Goal: Task Accomplishment & Management: Manage account settings

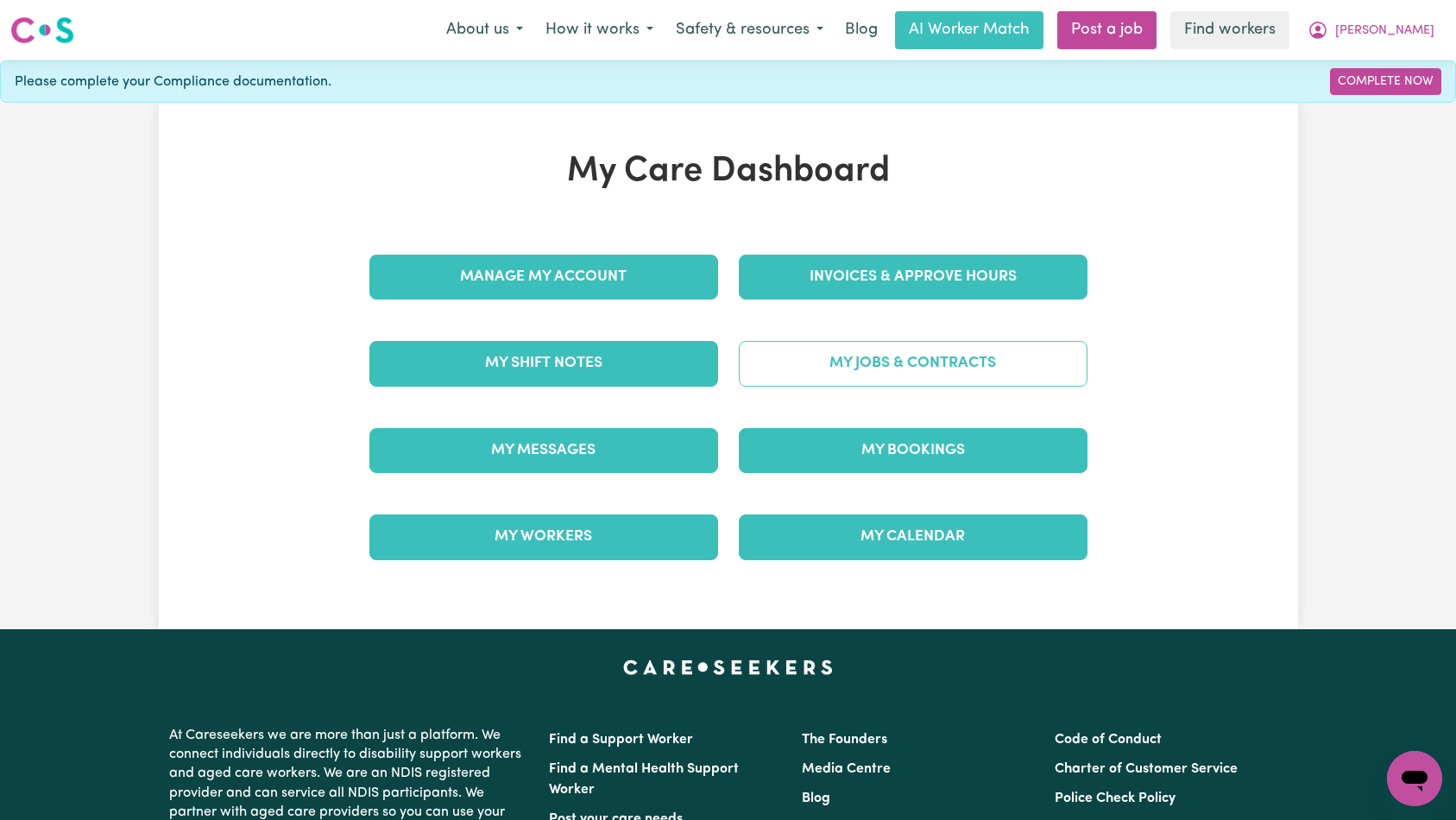
click at [842, 365] on link "My Jobs & Contracts" at bounding box center [913, 363] width 348 height 45
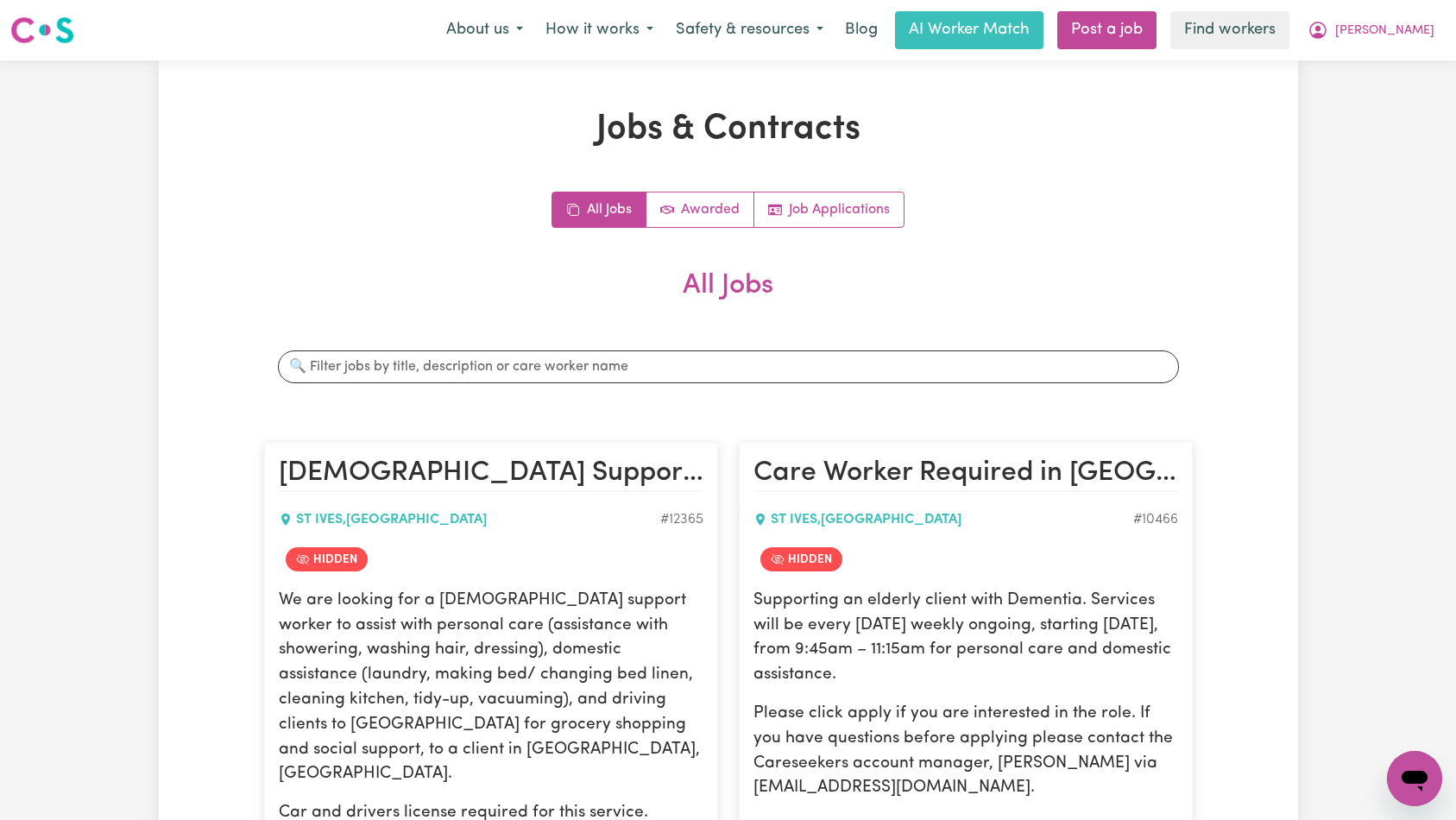
scroll to position [2844, 0]
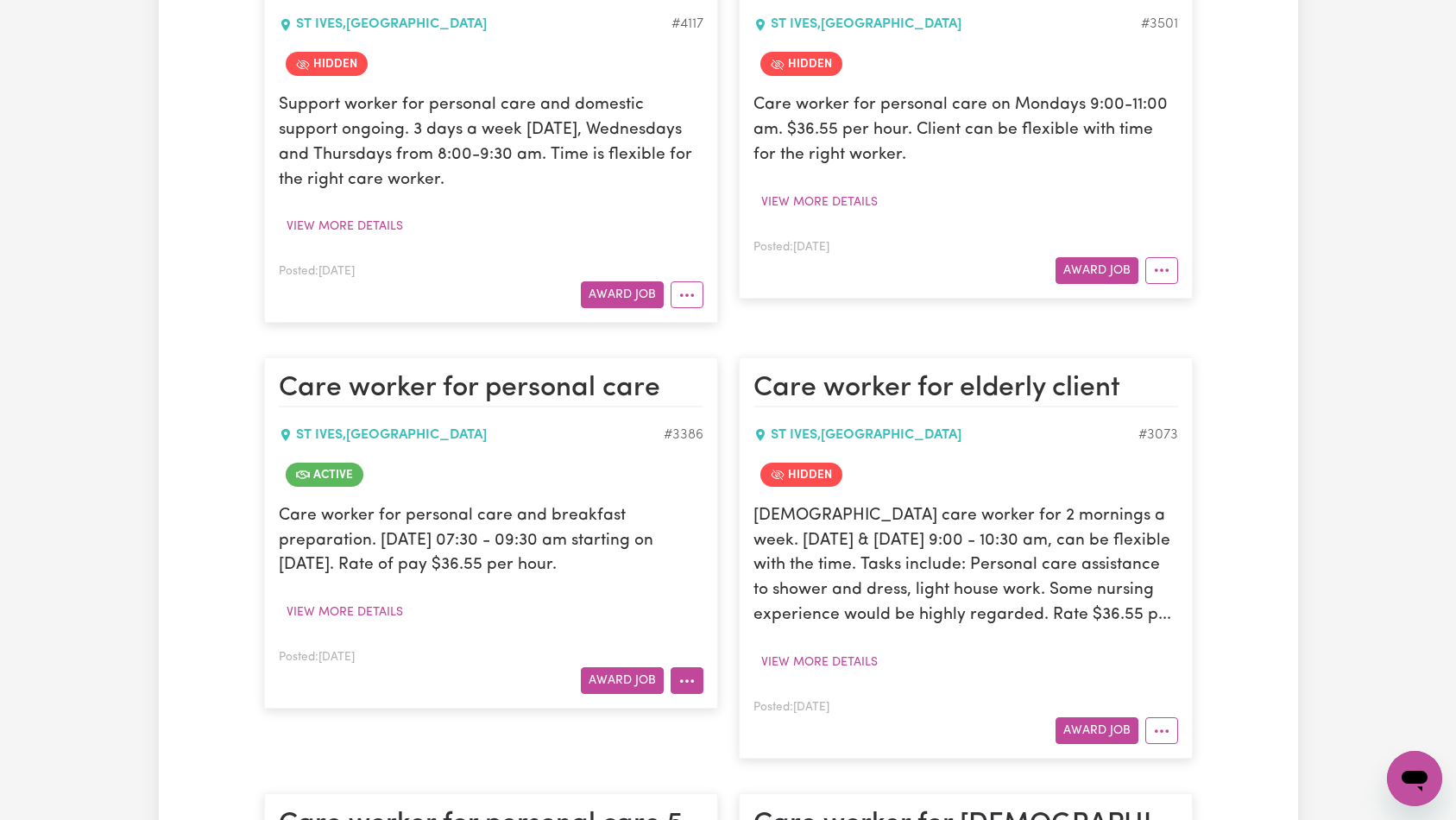
click at [684, 672] on icon "More options" at bounding box center [686, 681] width 17 height 17
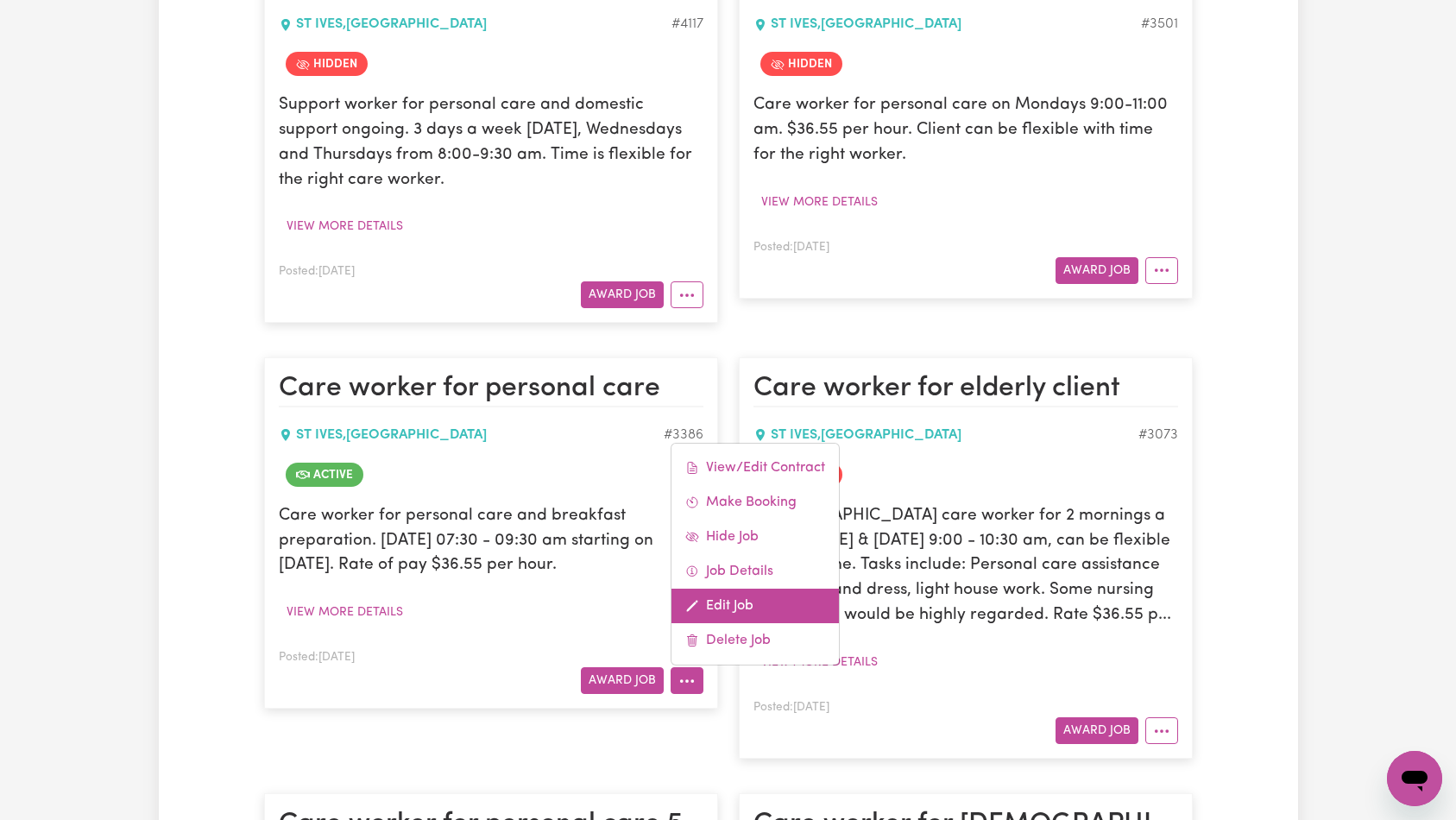
click at [737, 589] on link "Edit Job" at bounding box center [755, 606] width 168 height 34
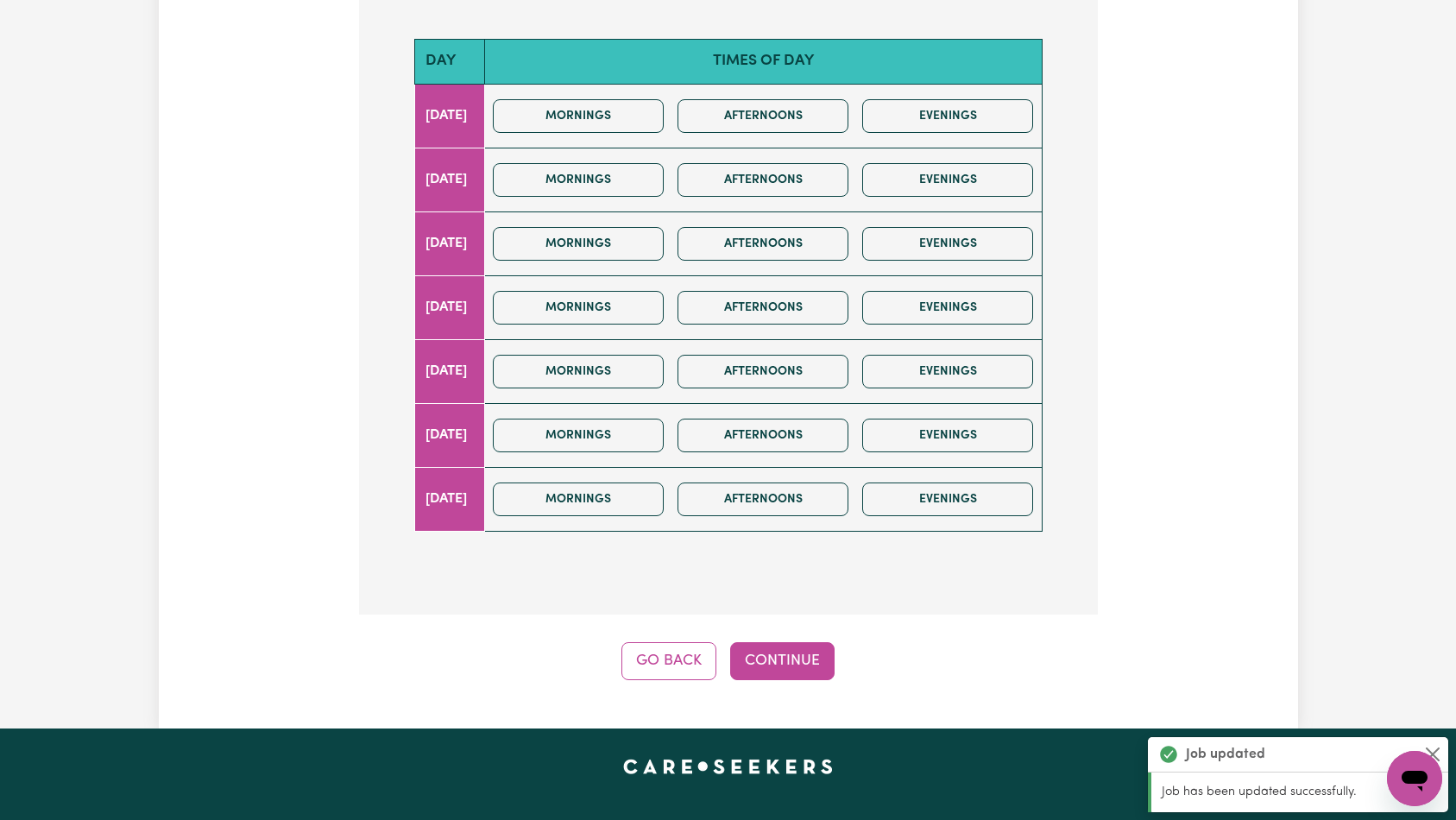
scroll to position [512, 0]
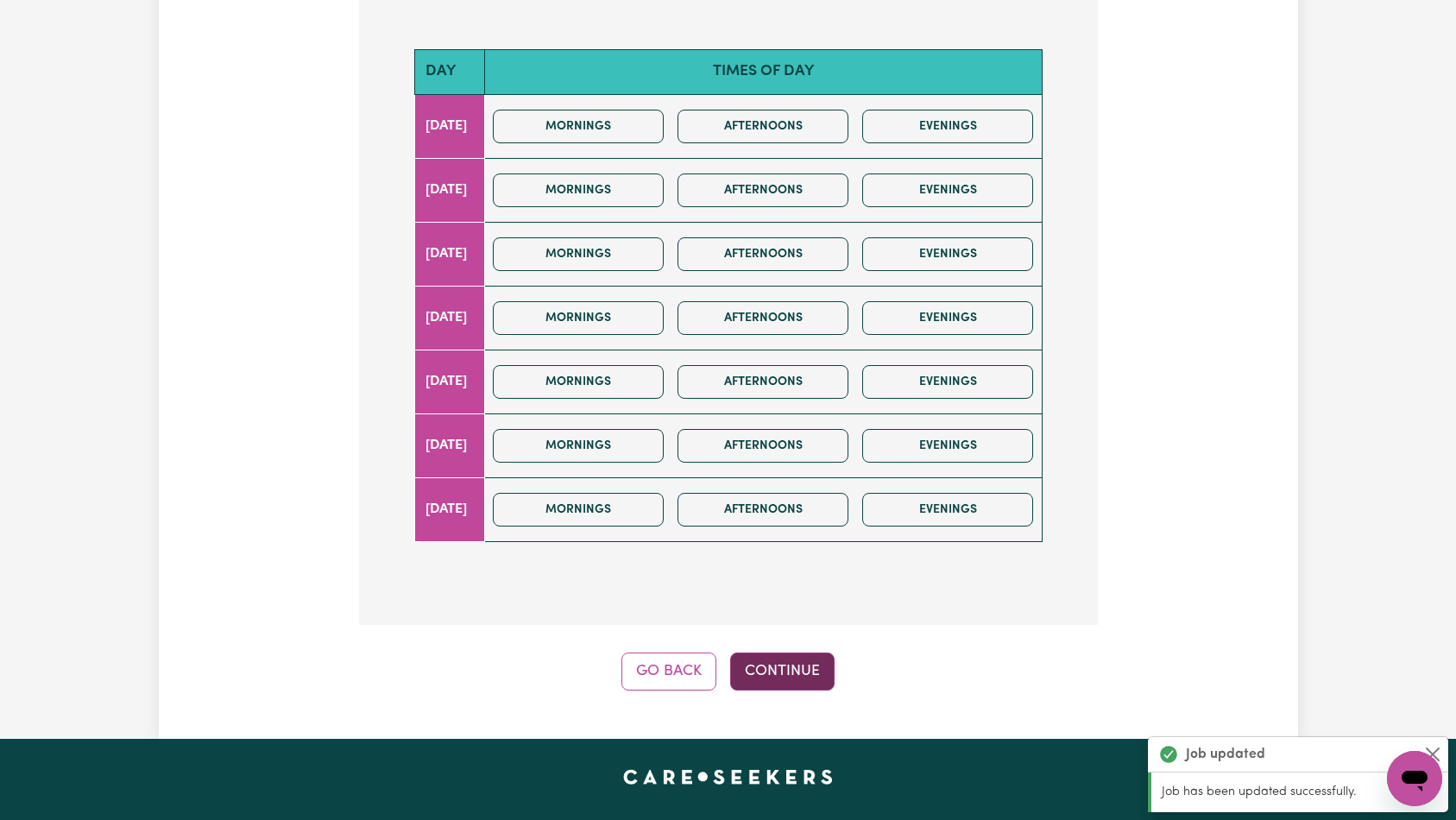
click at [785, 662] on button "Continue" at bounding box center [782, 671] width 104 height 38
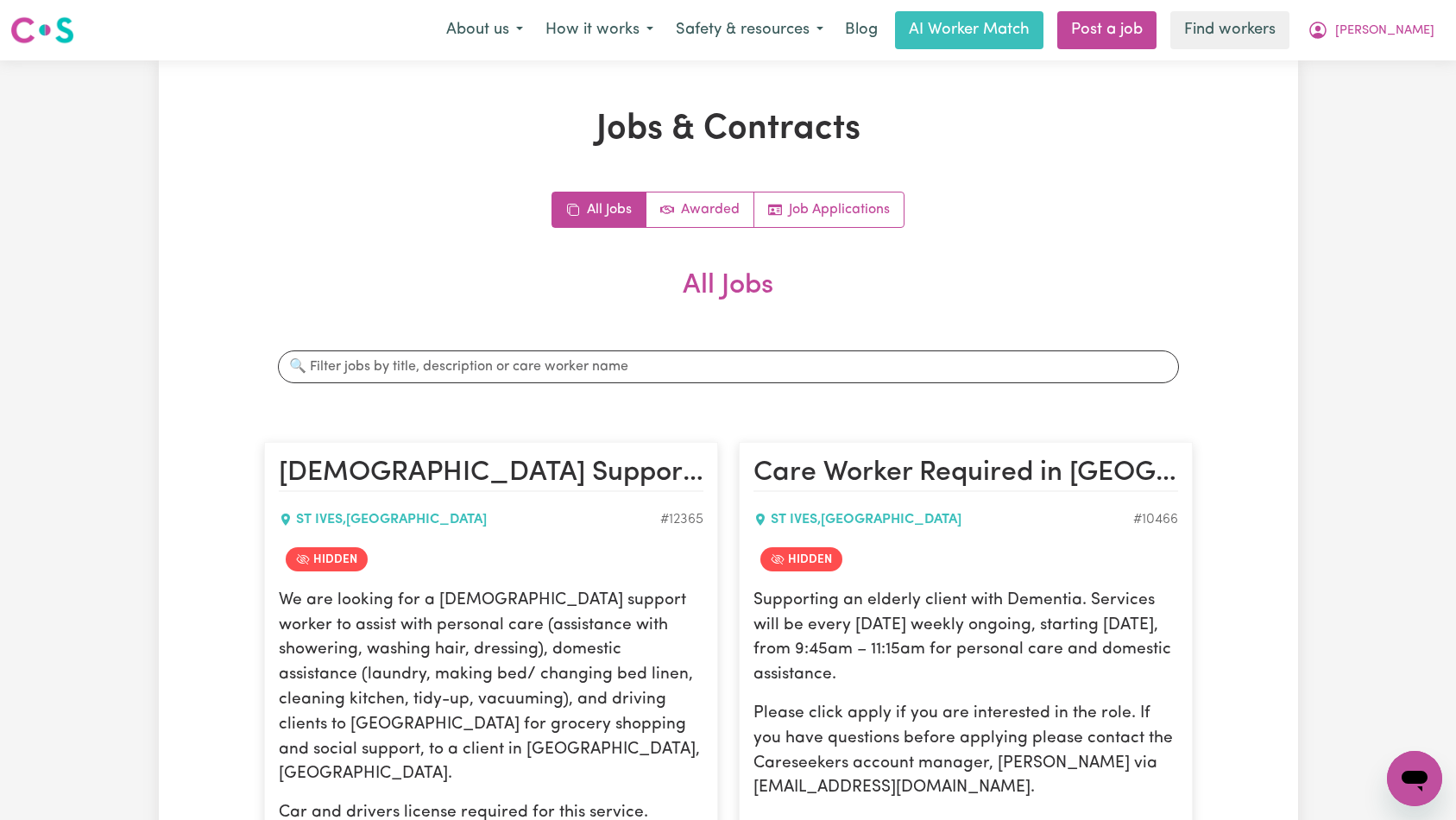
click at [1182, 195] on div "All Jobs Awarded Job Applications" at bounding box center [728, 209] width 929 height 36
click at [1393, 31] on span "[PERSON_NAME]" at bounding box center [1384, 31] width 99 height 19
click at [1376, 76] on link "My Dashboard" at bounding box center [1376, 67] width 136 height 33
click at [916, 291] on h2 "All Jobs" at bounding box center [728, 299] width 929 height 61
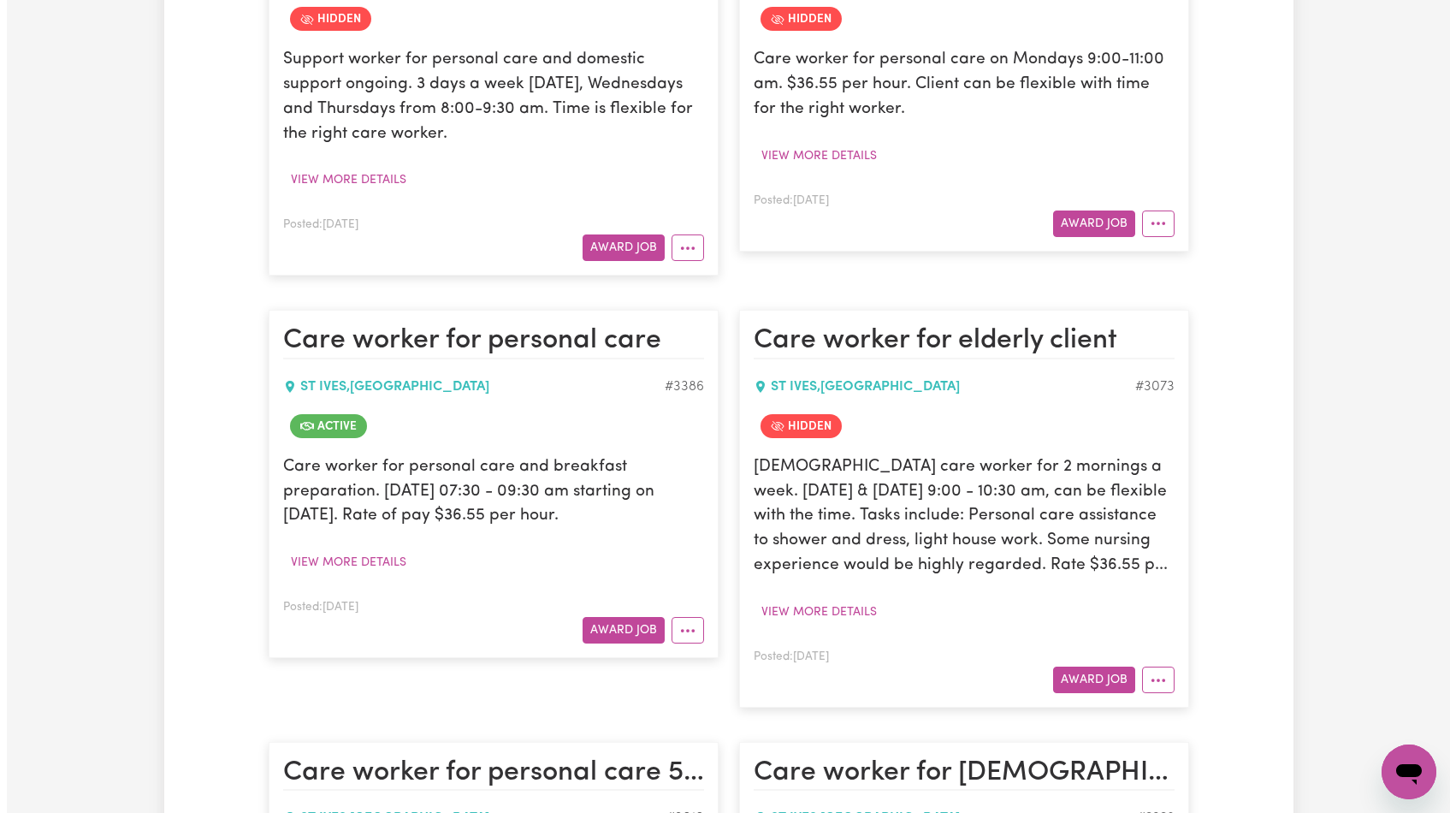
scroll to position [2916, 0]
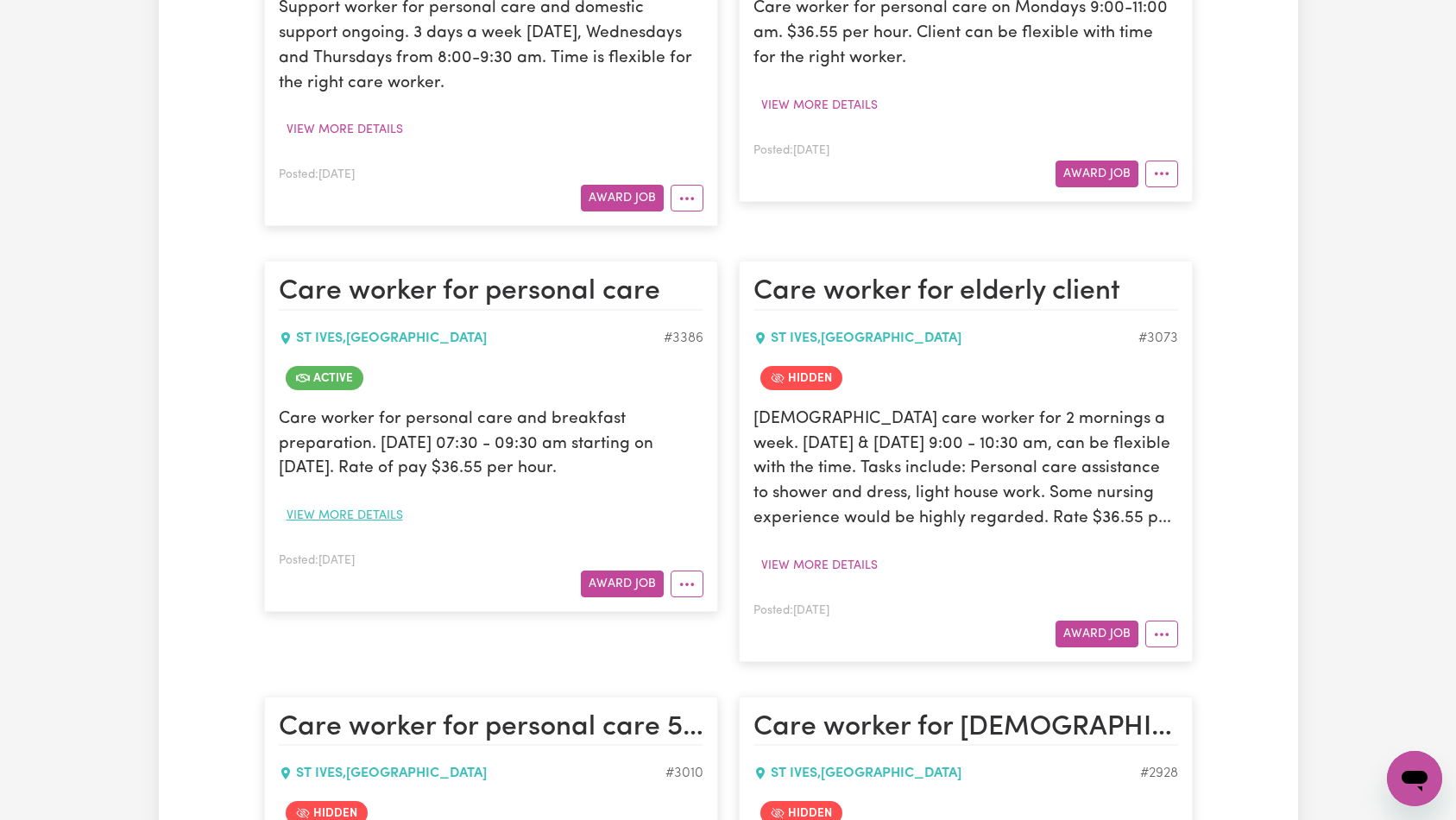
click at [372, 503] on button "View more details" at bounding box center [344, 516] width 132 height 27
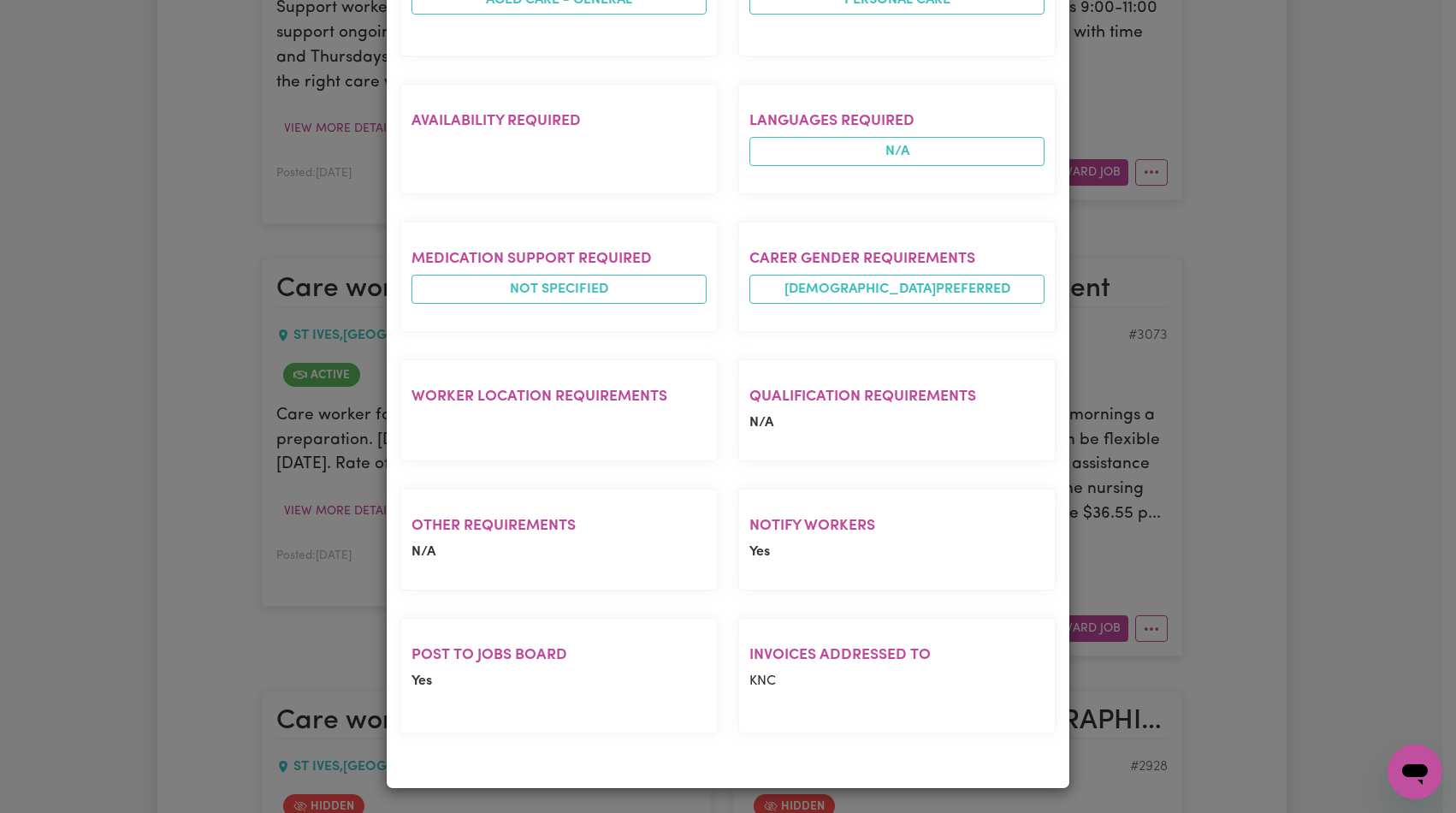
scroll to position [0, 0]
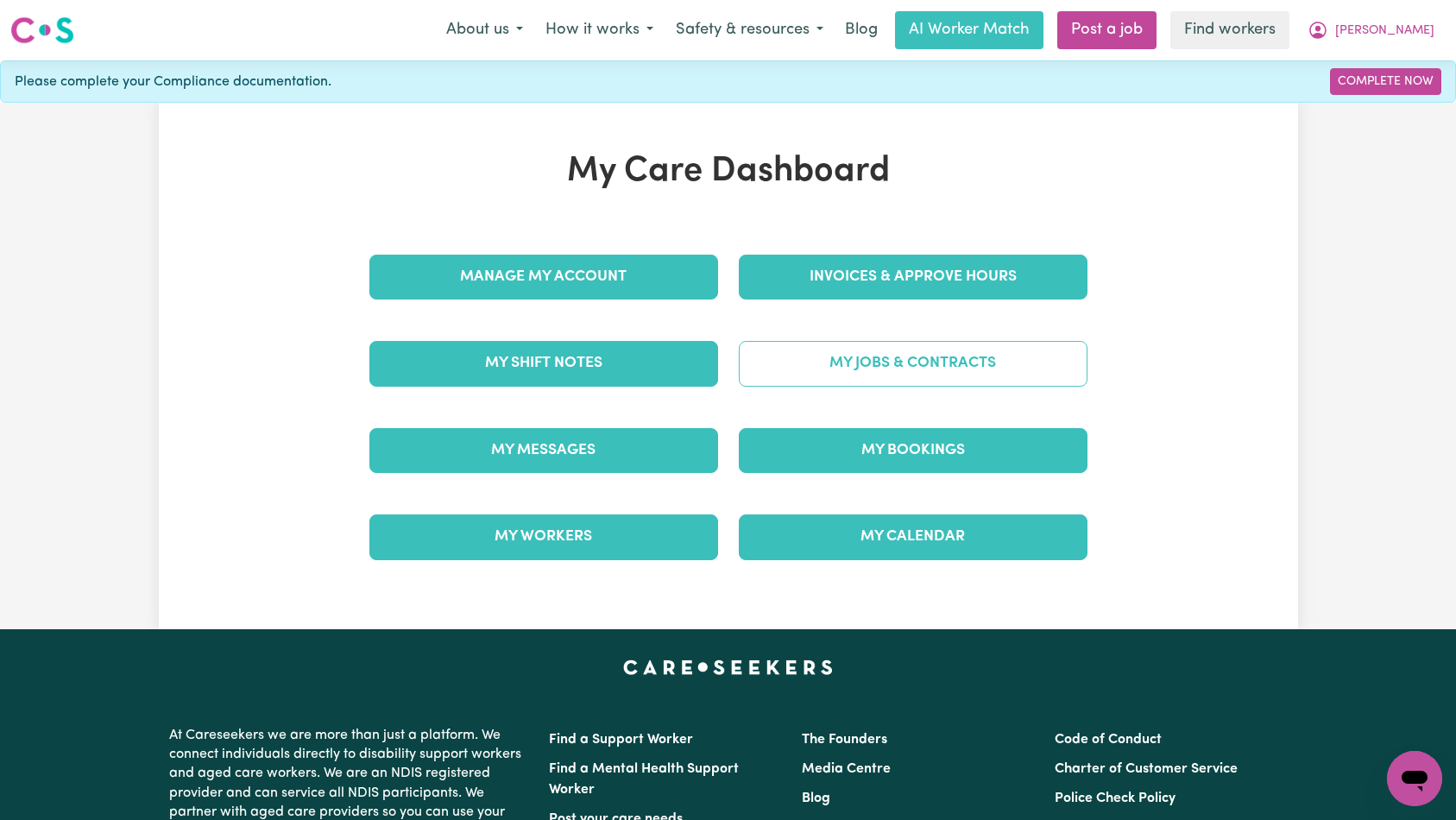
click at [924, 383] on link "My Jobs & Contracts" at bounding box center [913, 363] width 348 height 45
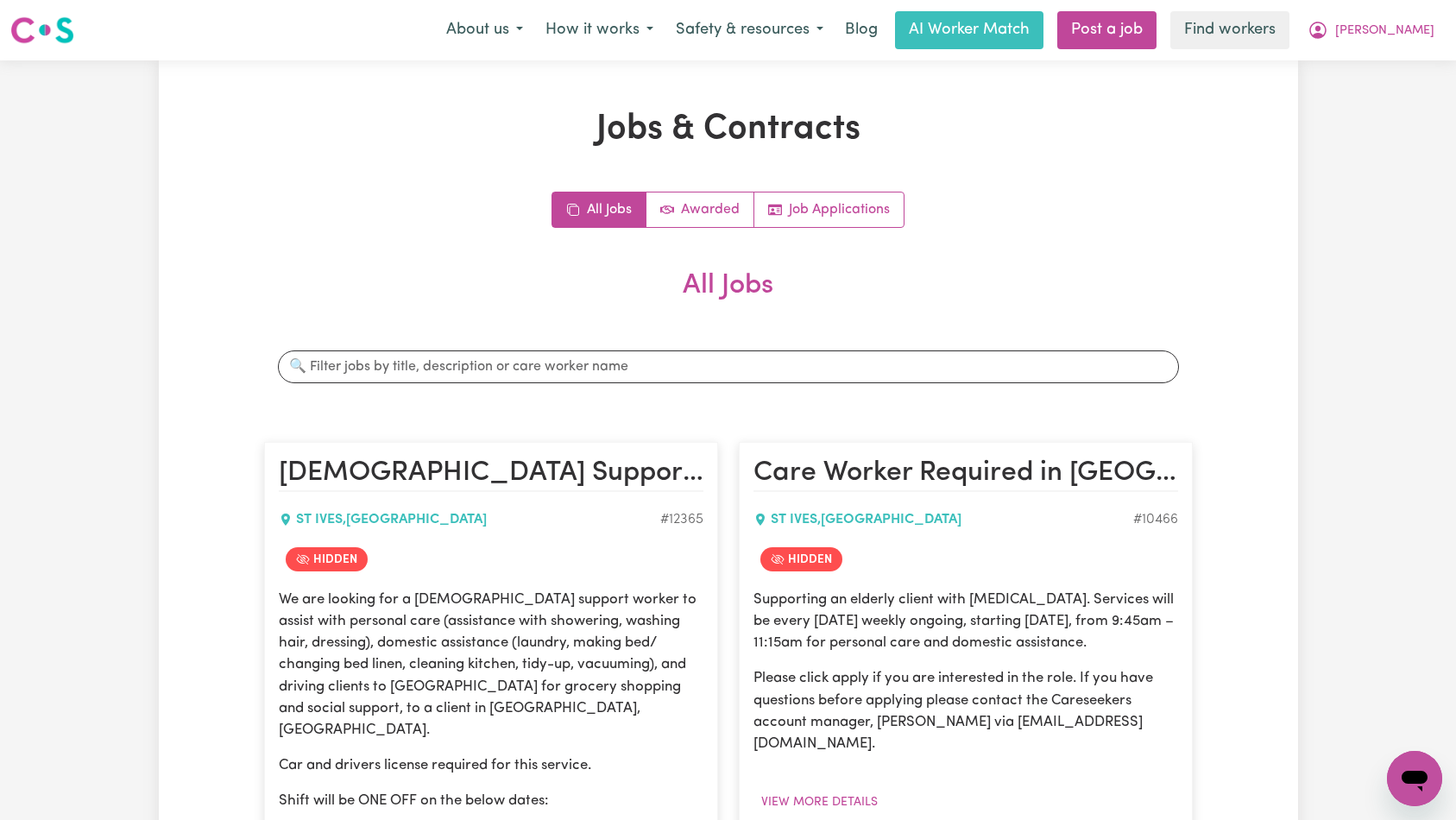
scroll to position [2595, 0]
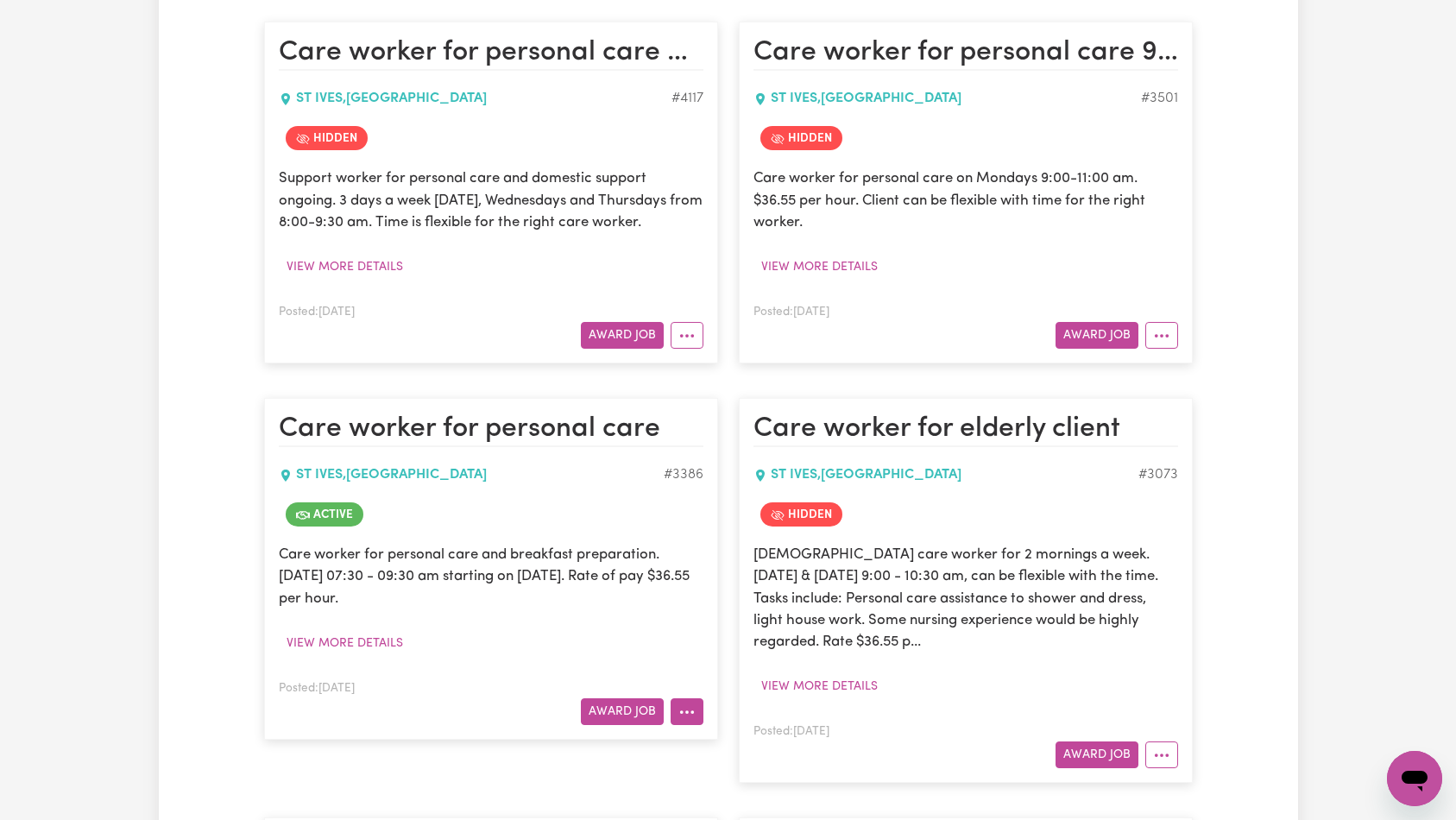
click at [681, 704] on icon "More options" at bounding box center [686, 712] width 17 height 17
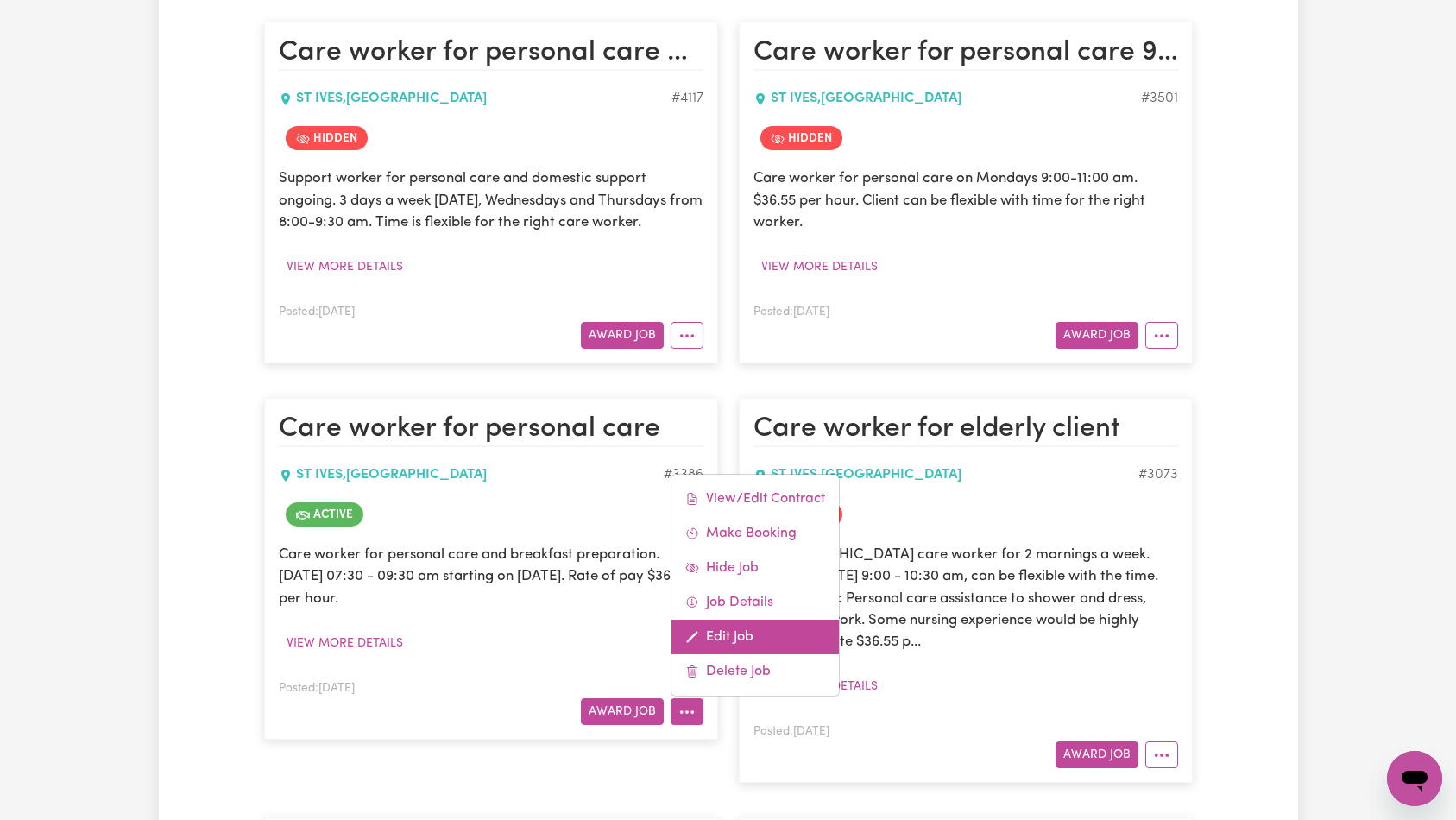
click at [768, 619] on link "Edit Job" at bounding box center [755, 636] width 168 height 34
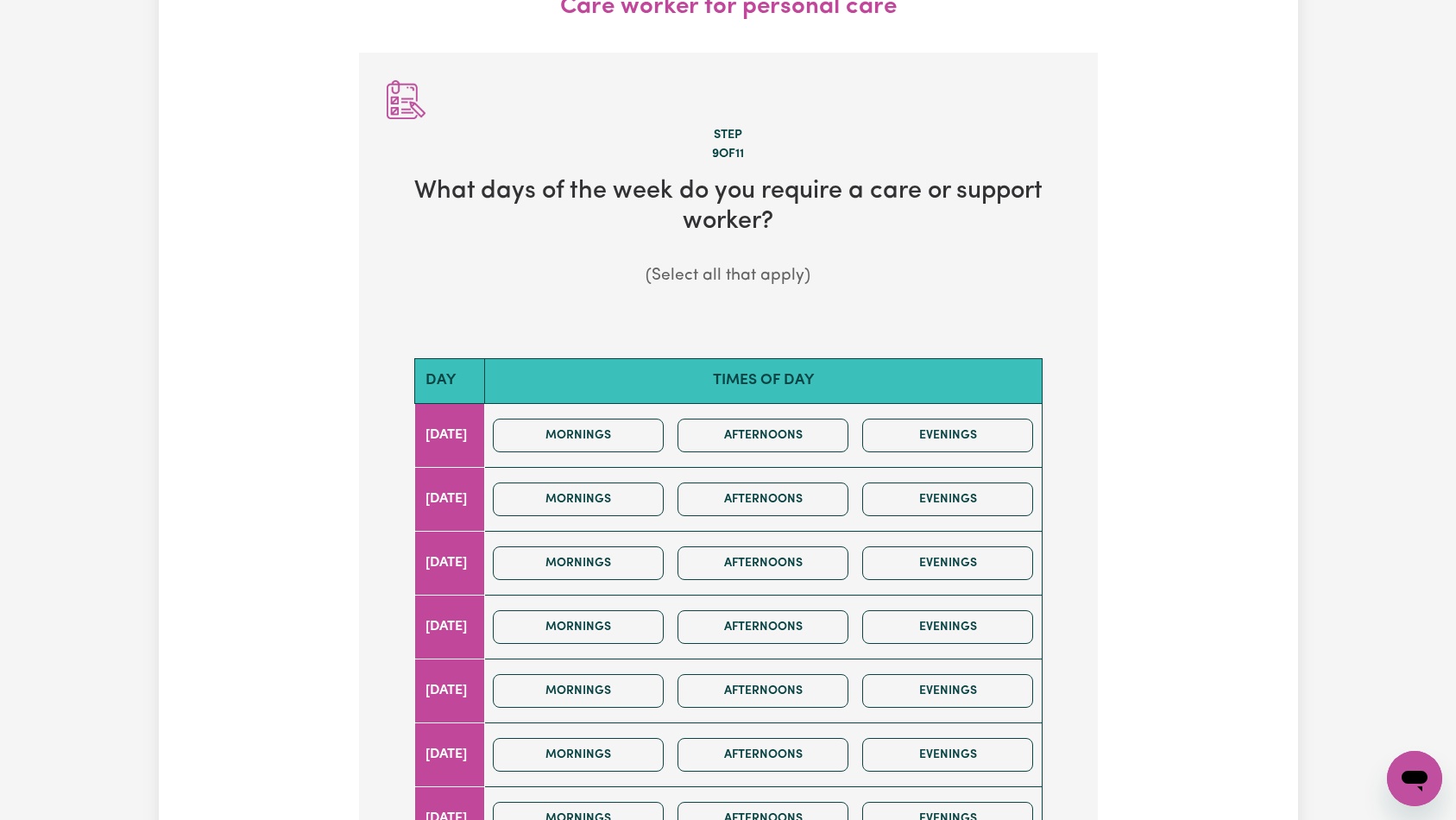
scroll to position [758, 0]
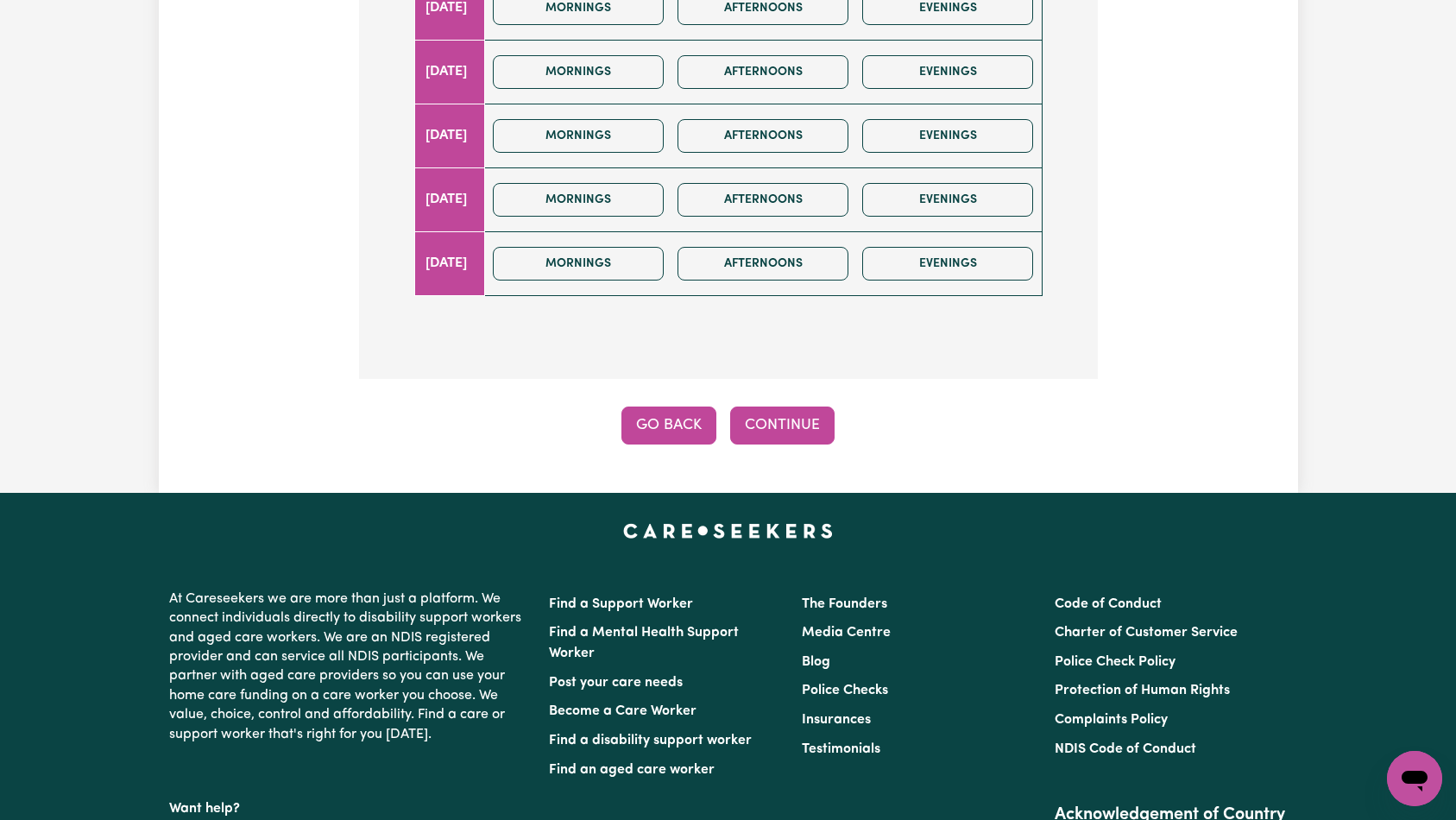
click at [645, 427] on button "Go Back" at bounding box center [668, 425] width 95 height 38
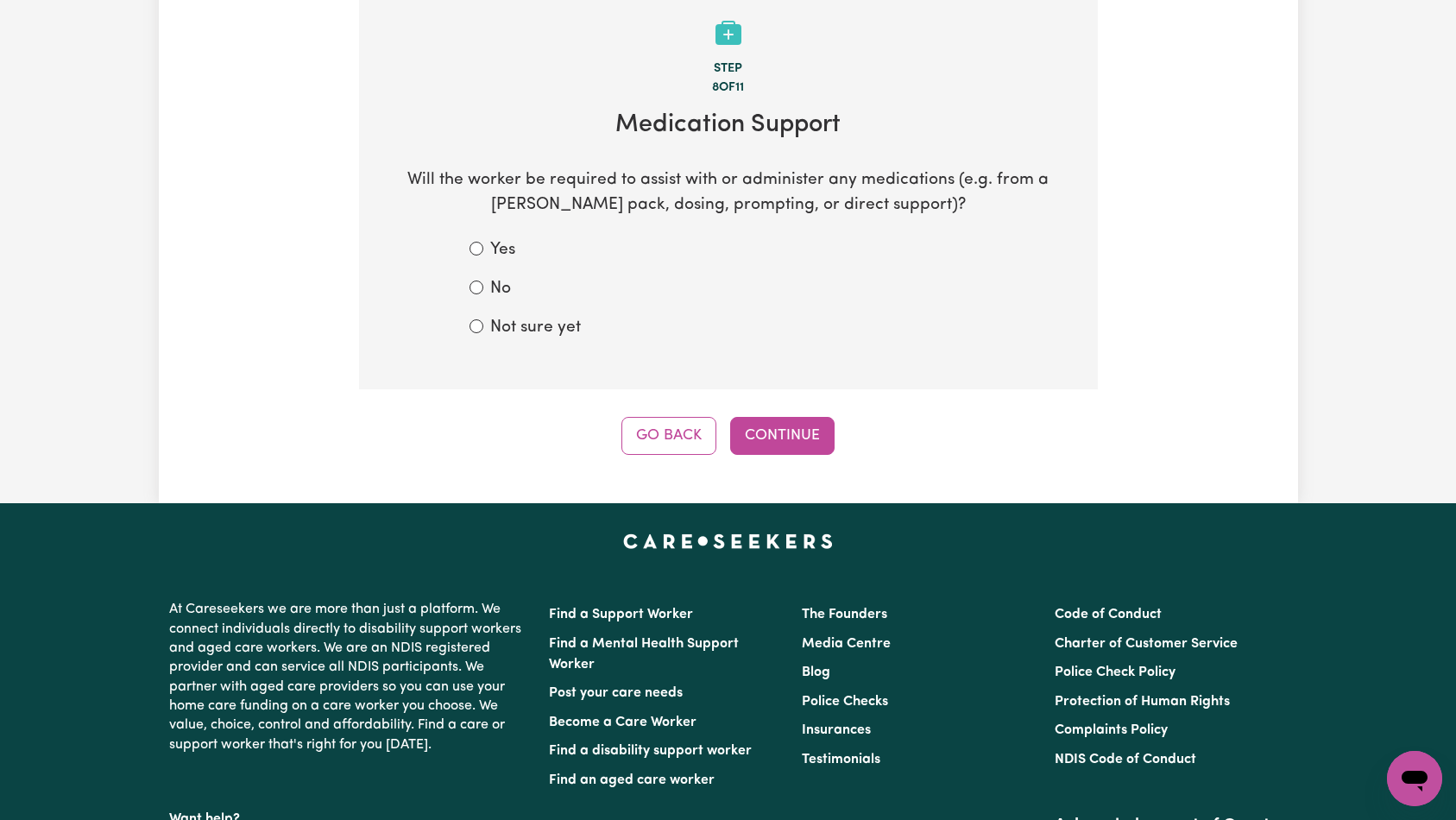
scroll to position [256, 0]
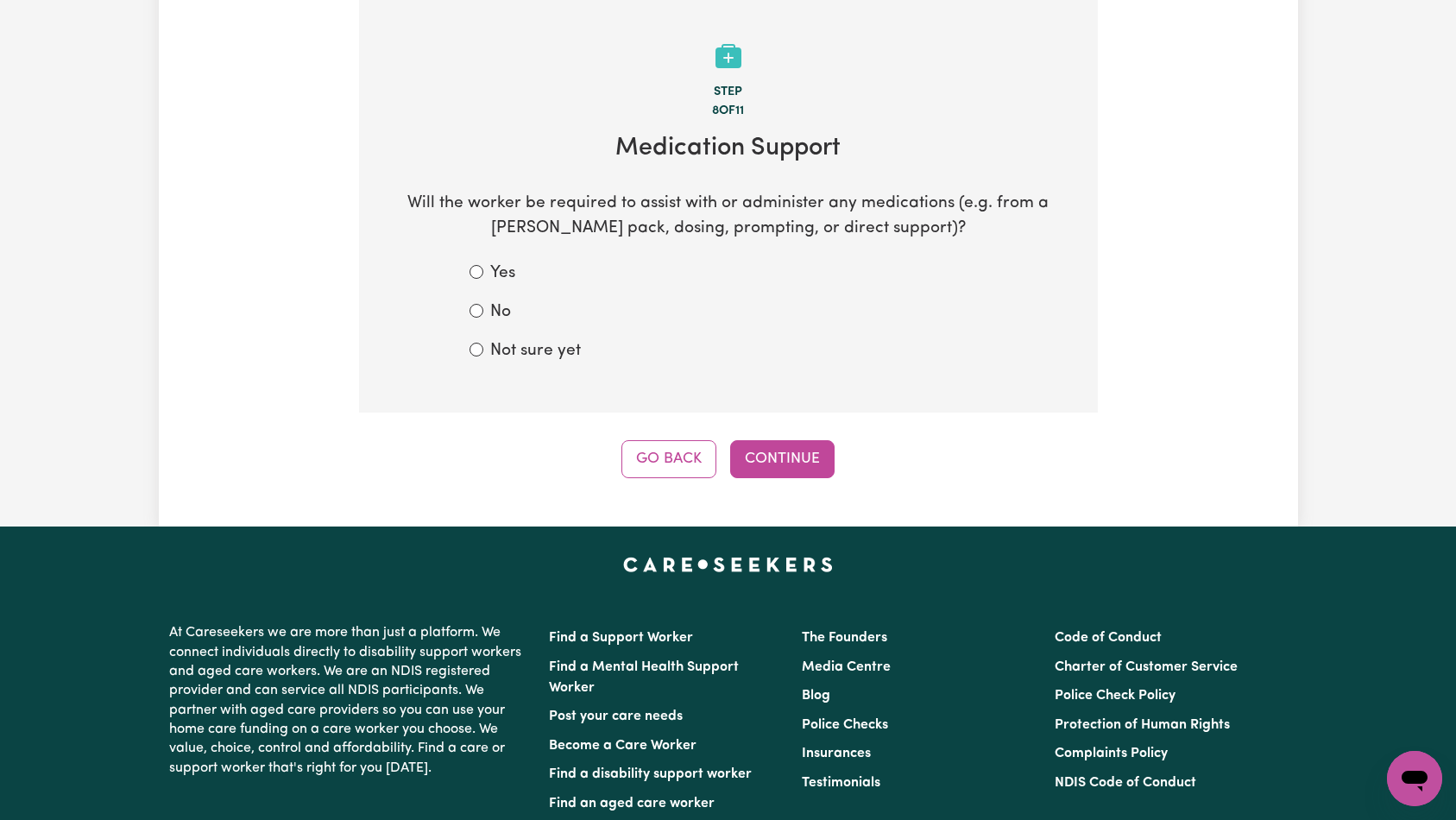
click at [670, 454] on button "Go Back" at bounding box center [668, 459] width 95 height 38
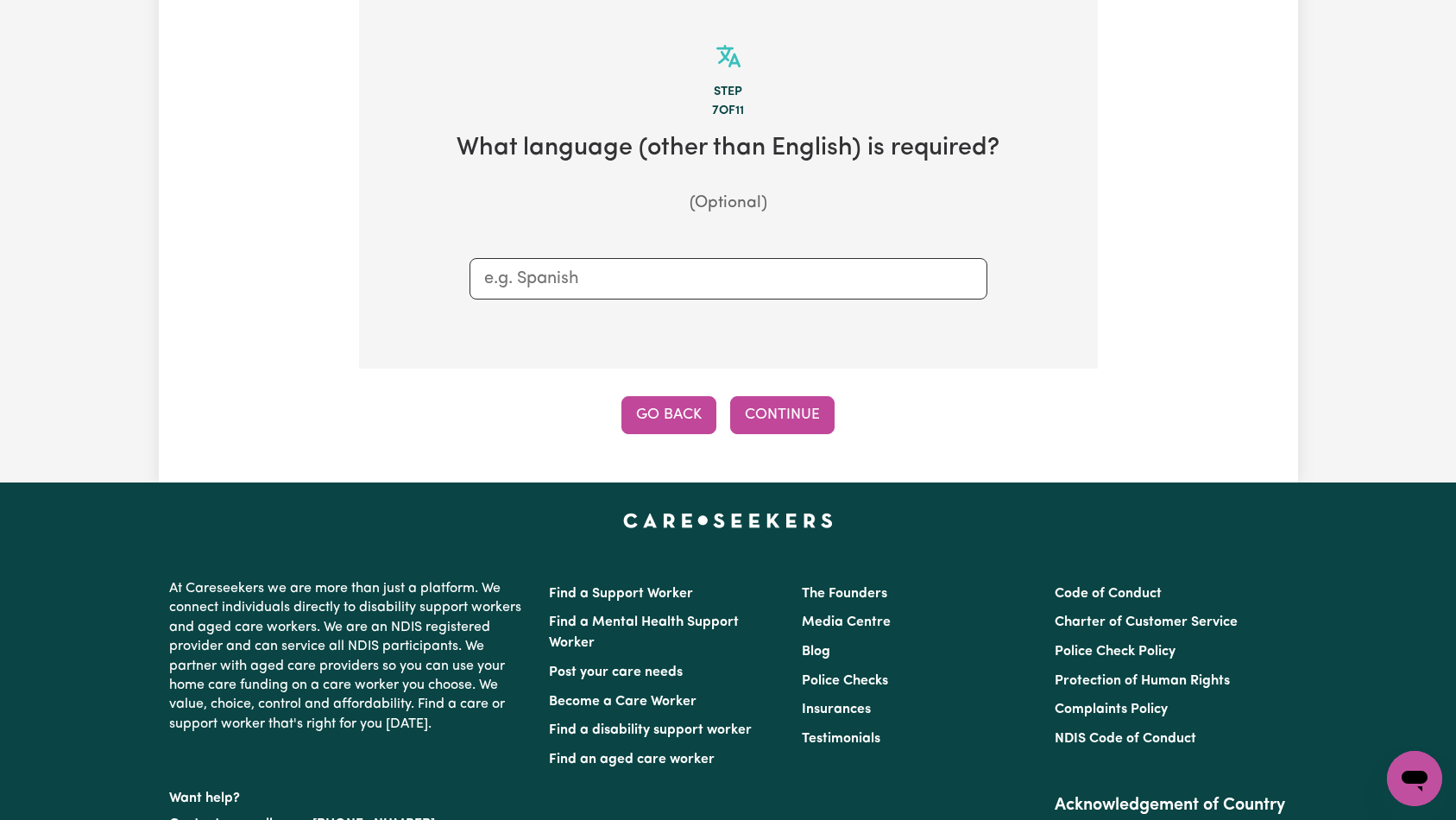
click at [670, 419] on button "Go Back" at bounding box center [668, 415] width 95 height 38
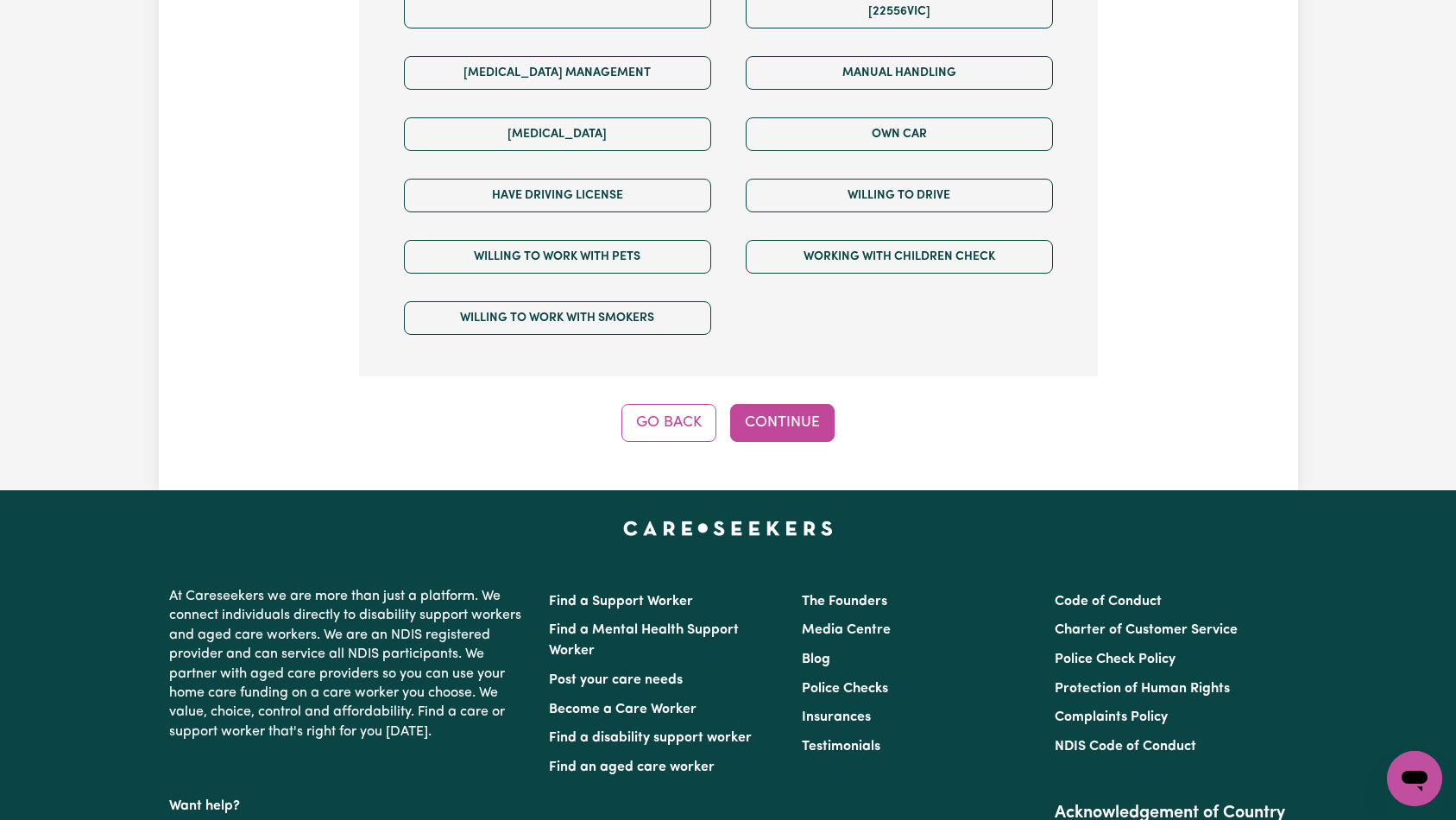
click at [667, 404] on button "Go Back" at bounding box center [668, 423] width 95 height 38
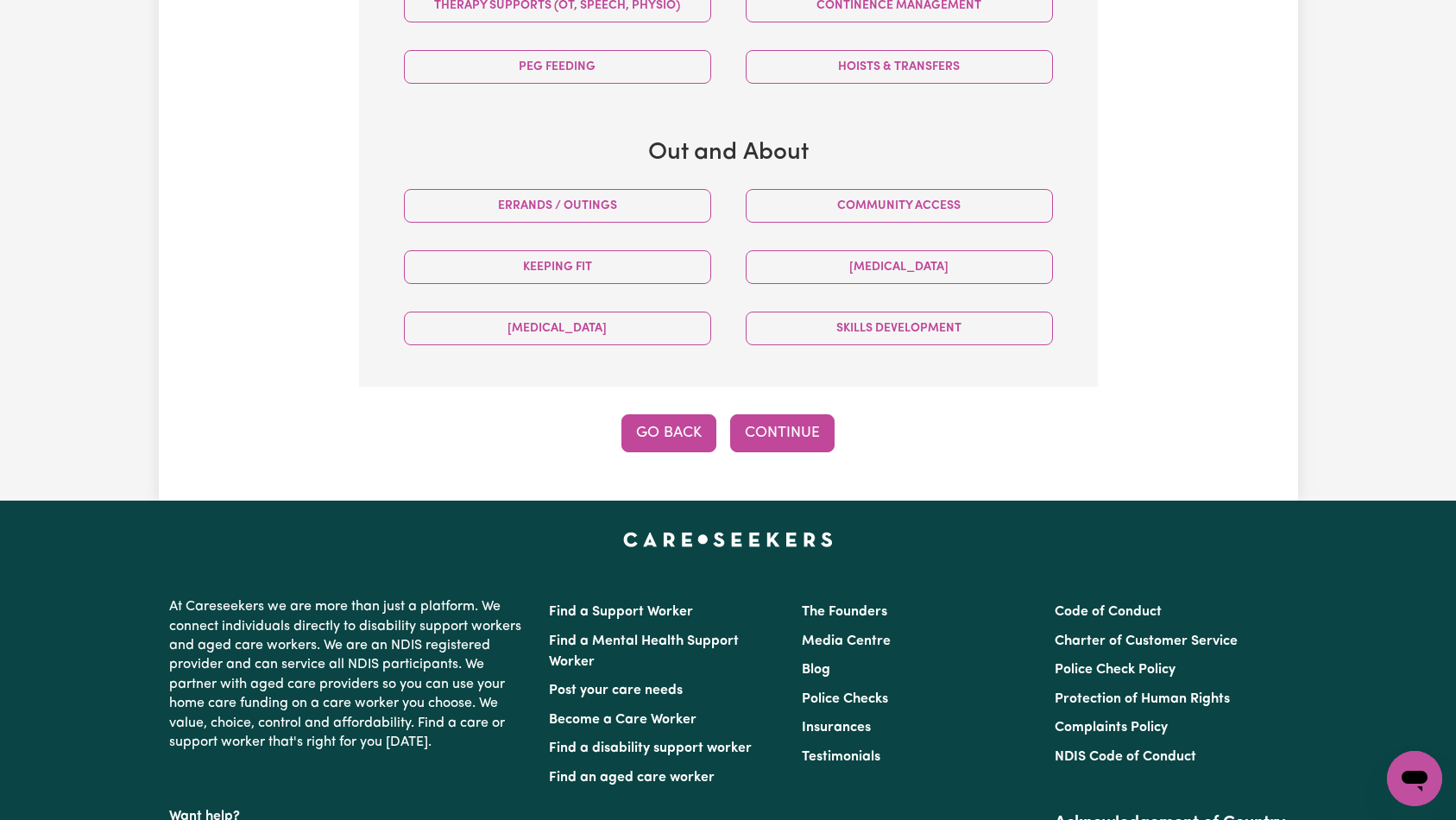
click at [684, 437] on button "Go Back" at bounding box center [668, 434] width 95 height 38
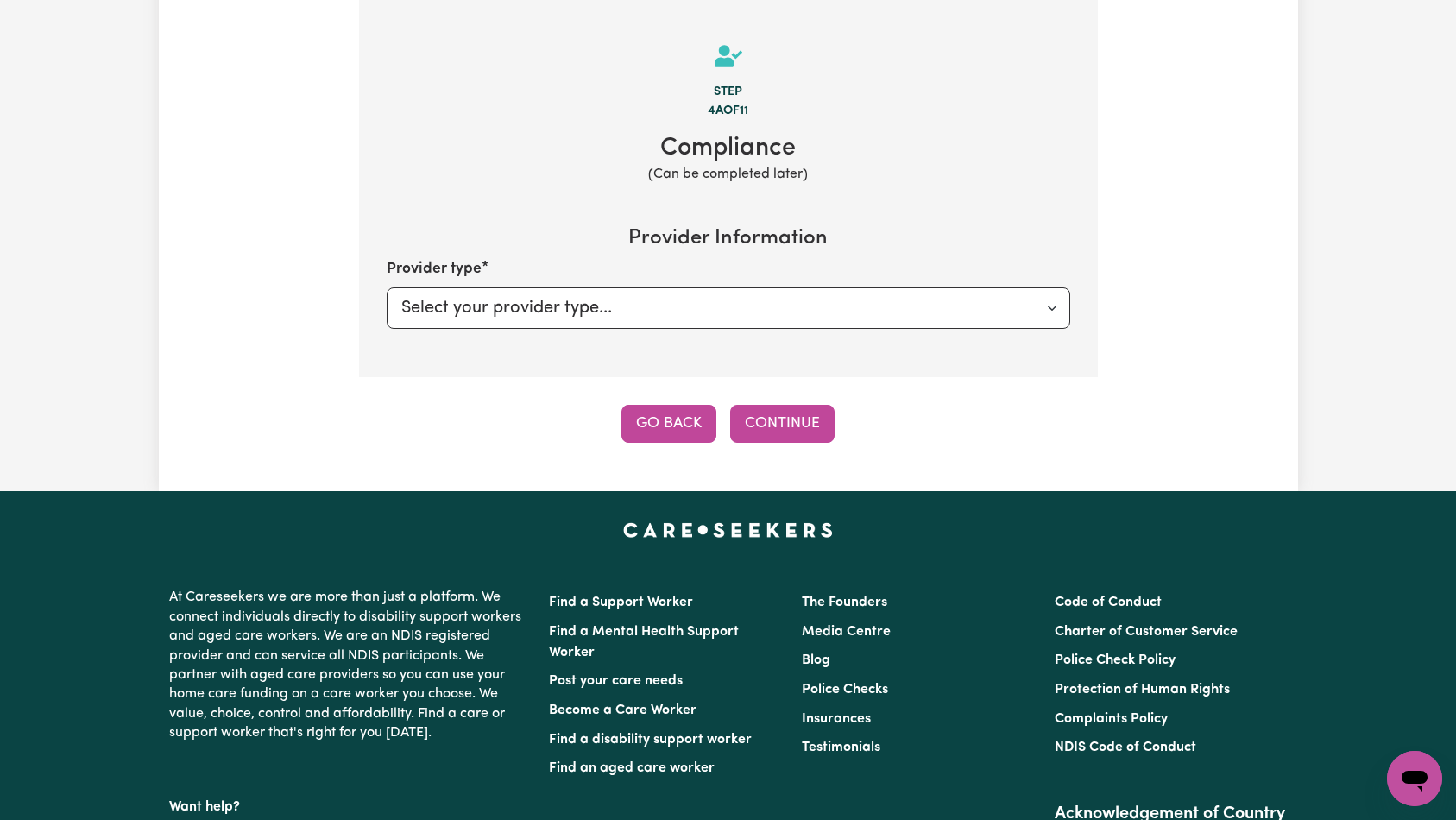
click at [648, 433] on button "Go Back" at bounding box center [668, 424] width 95 height 38
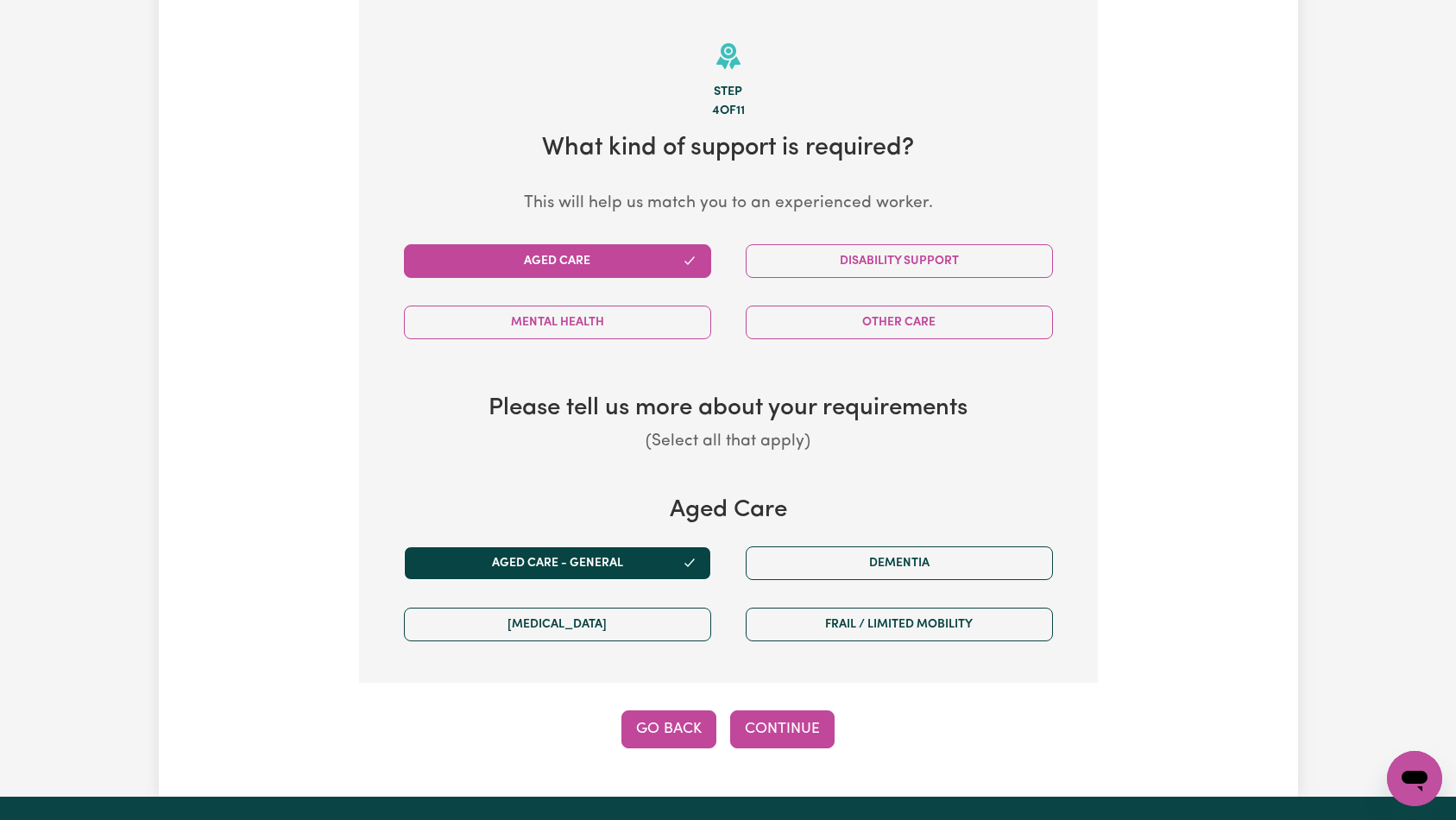
click at [668, 715] on button "Go Back" at bounding box center [668, 729] width 95 height 38
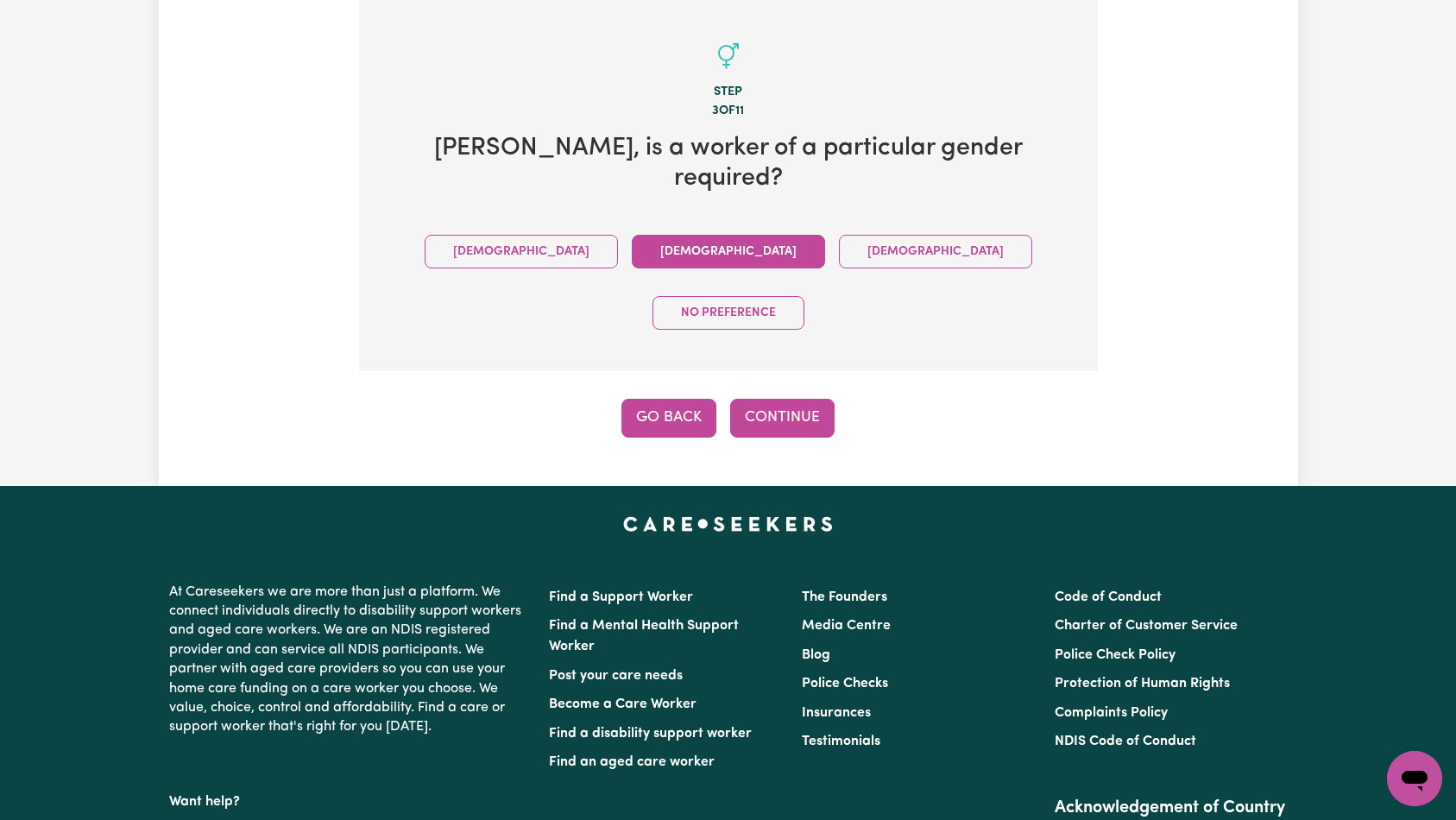
click at [677, 399] on button "Go Back" at bounding box center [668, 418] width 95 height 38
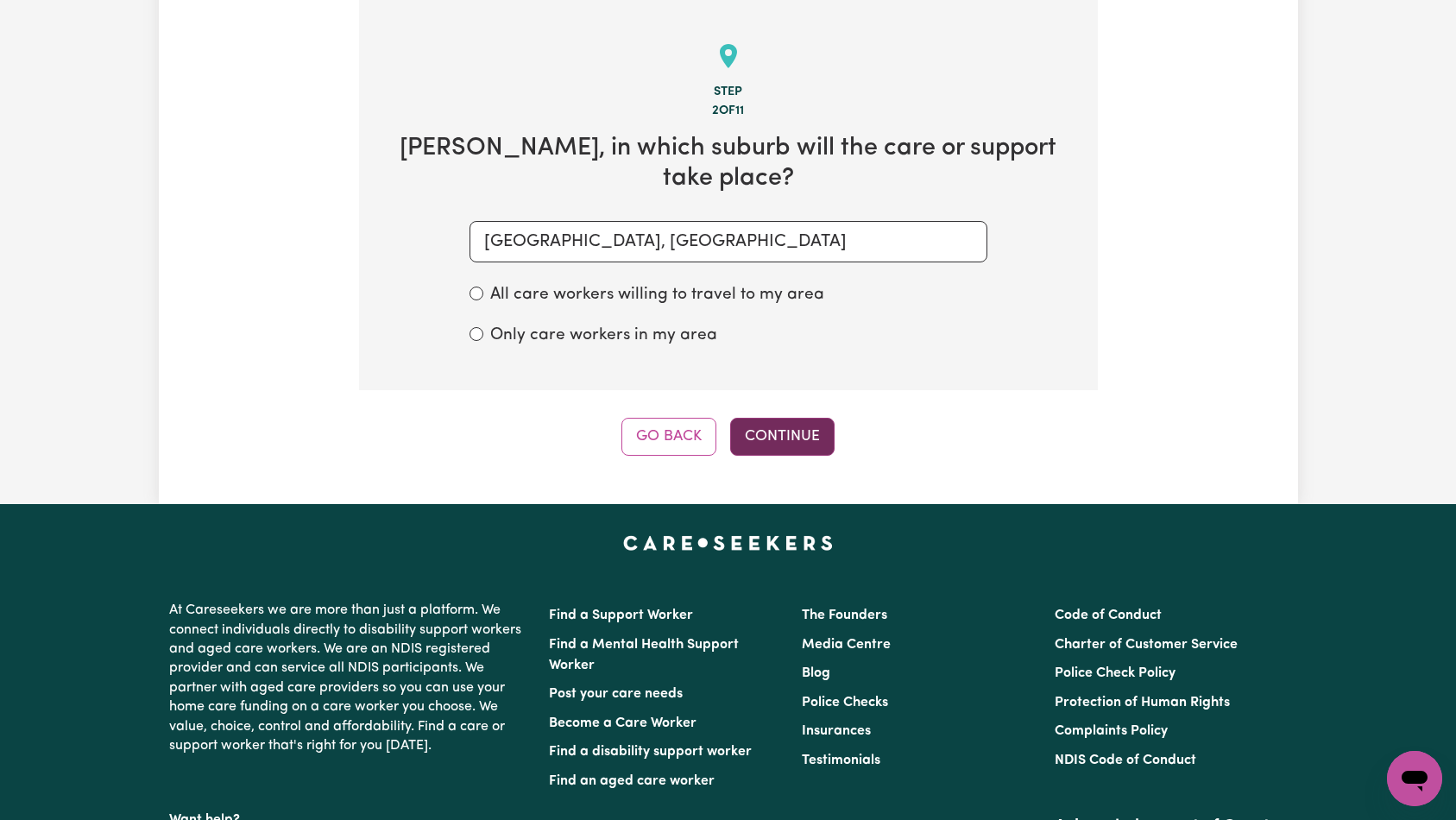
click at [816, 432] on button "Continue" at bounding box center [782, 437] width 104 height 38
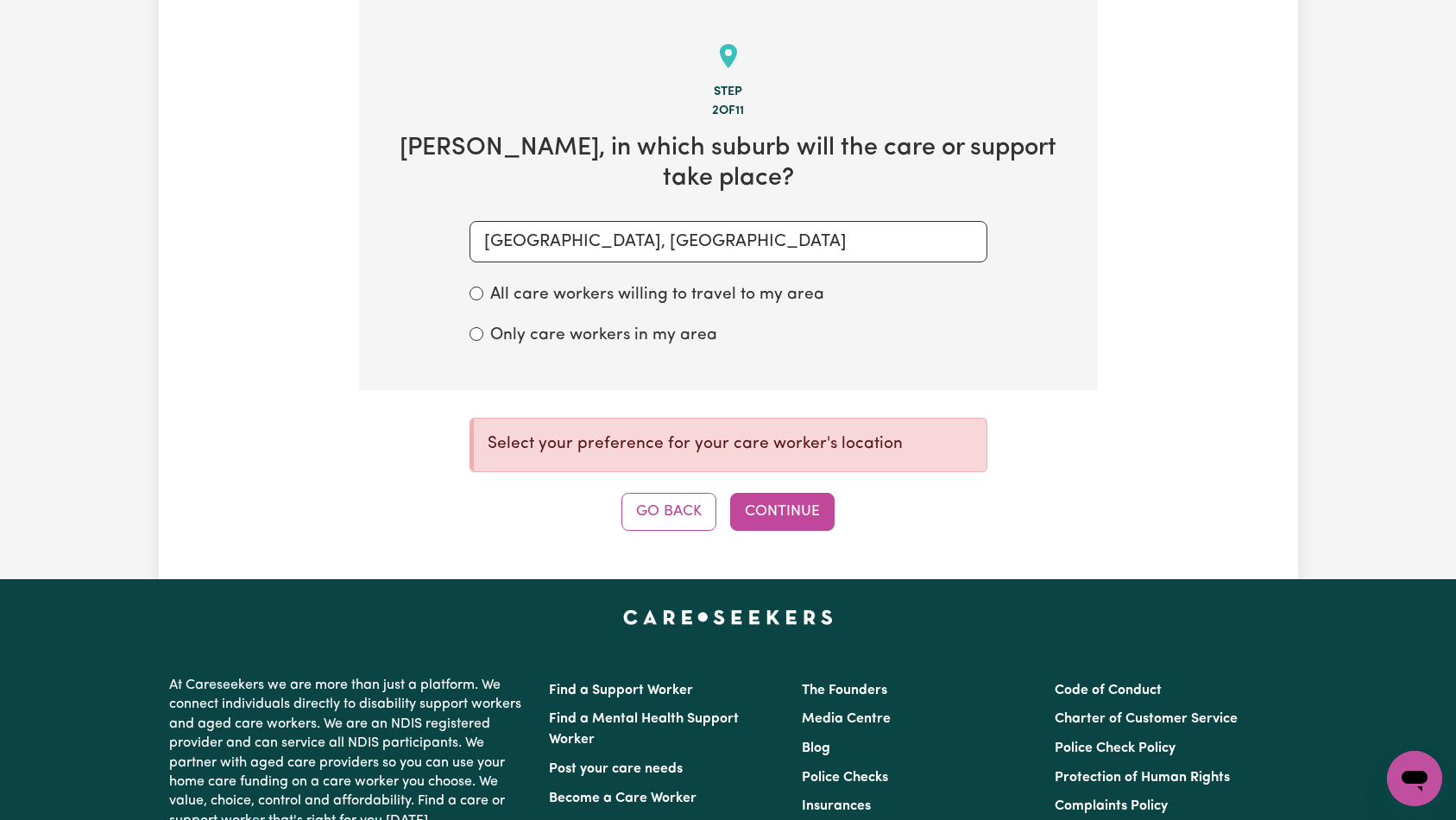
click at [629, 297] on label "All care workers willing to travel to my area" at bounding box center [657, 295] width 334 height 25
click at [483, 297] on input "All care workers willing to travel to my area" at bounding box center [476, 294] width 14 height 14
radio input "true"
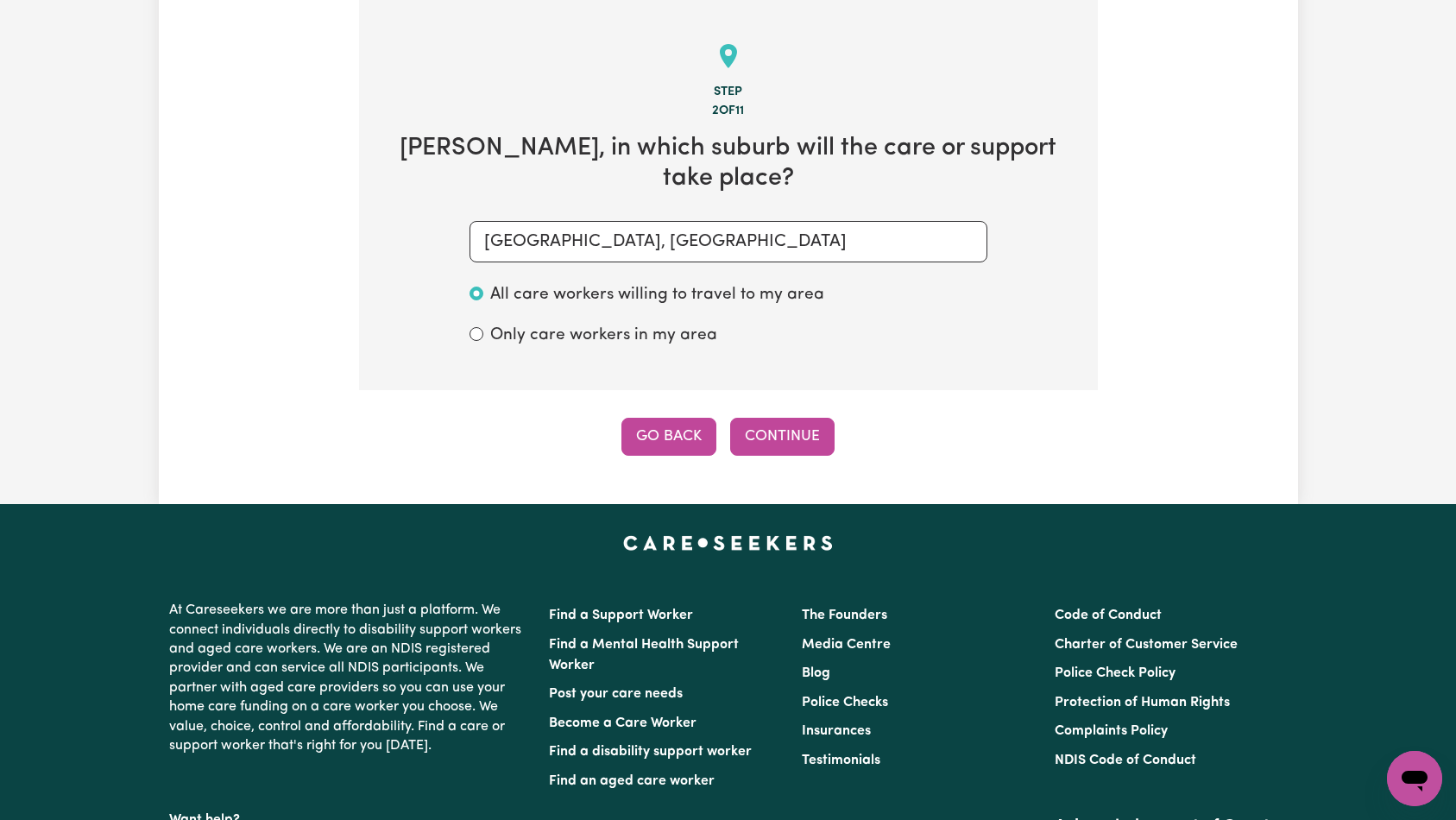
click at [676, 430] on button "Go Back" at bounding box center [668, 437] width 95 height 38
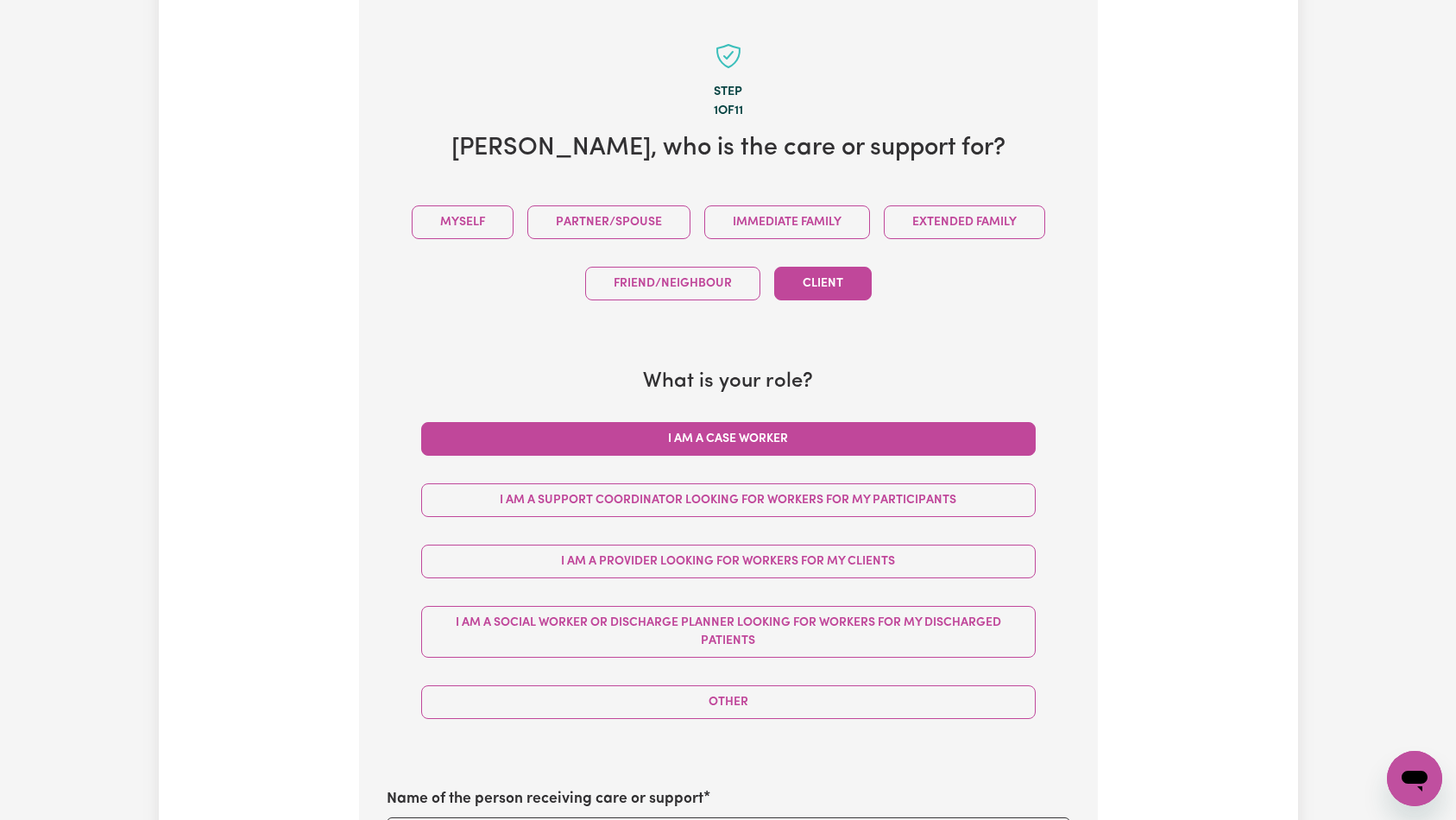
scroll to position [0, 0]
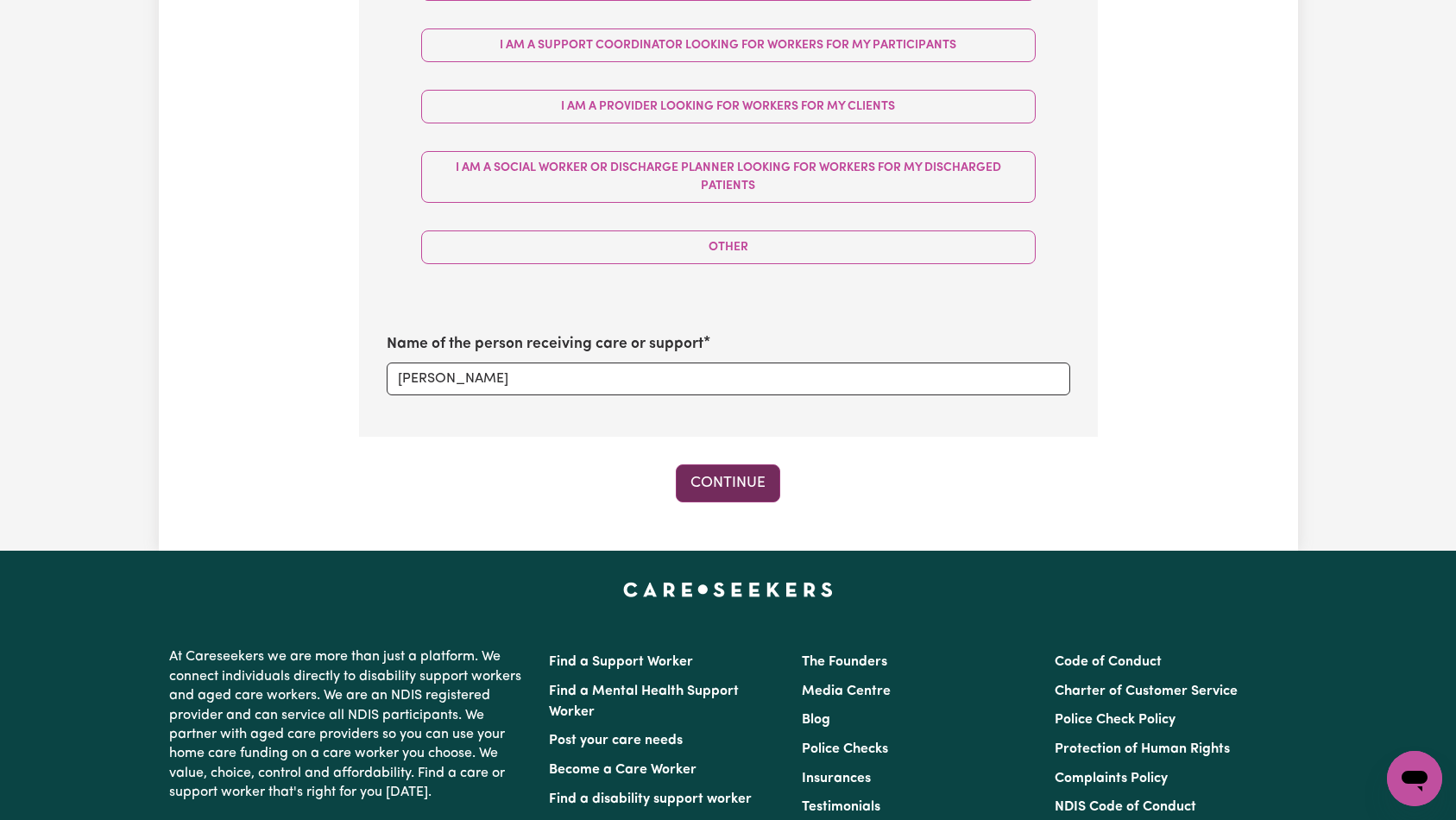
click at [734, 483] on button "Continue" at bounding box center [728, 483] width 104 height 38
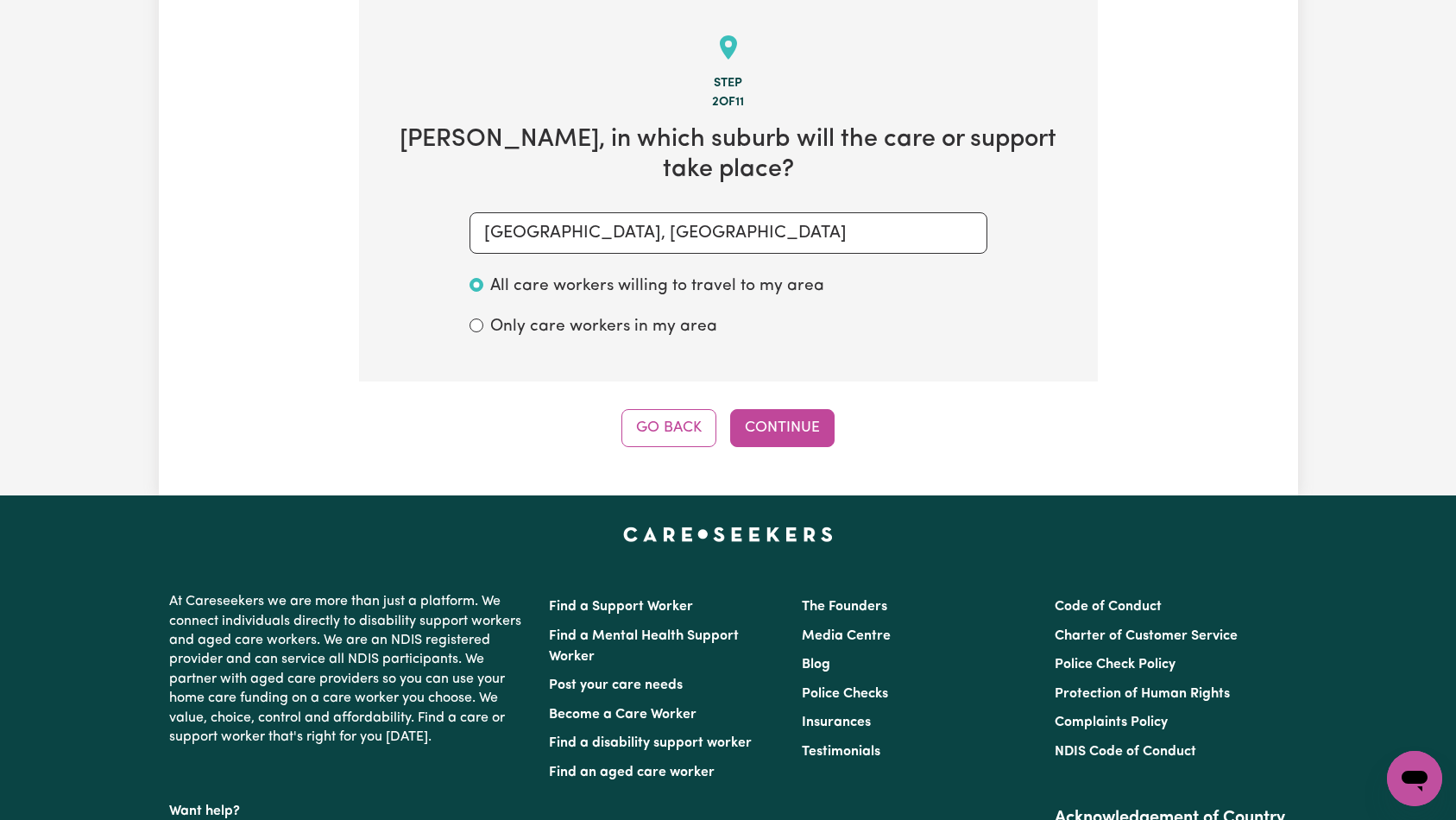
scroll to position [256, 0]
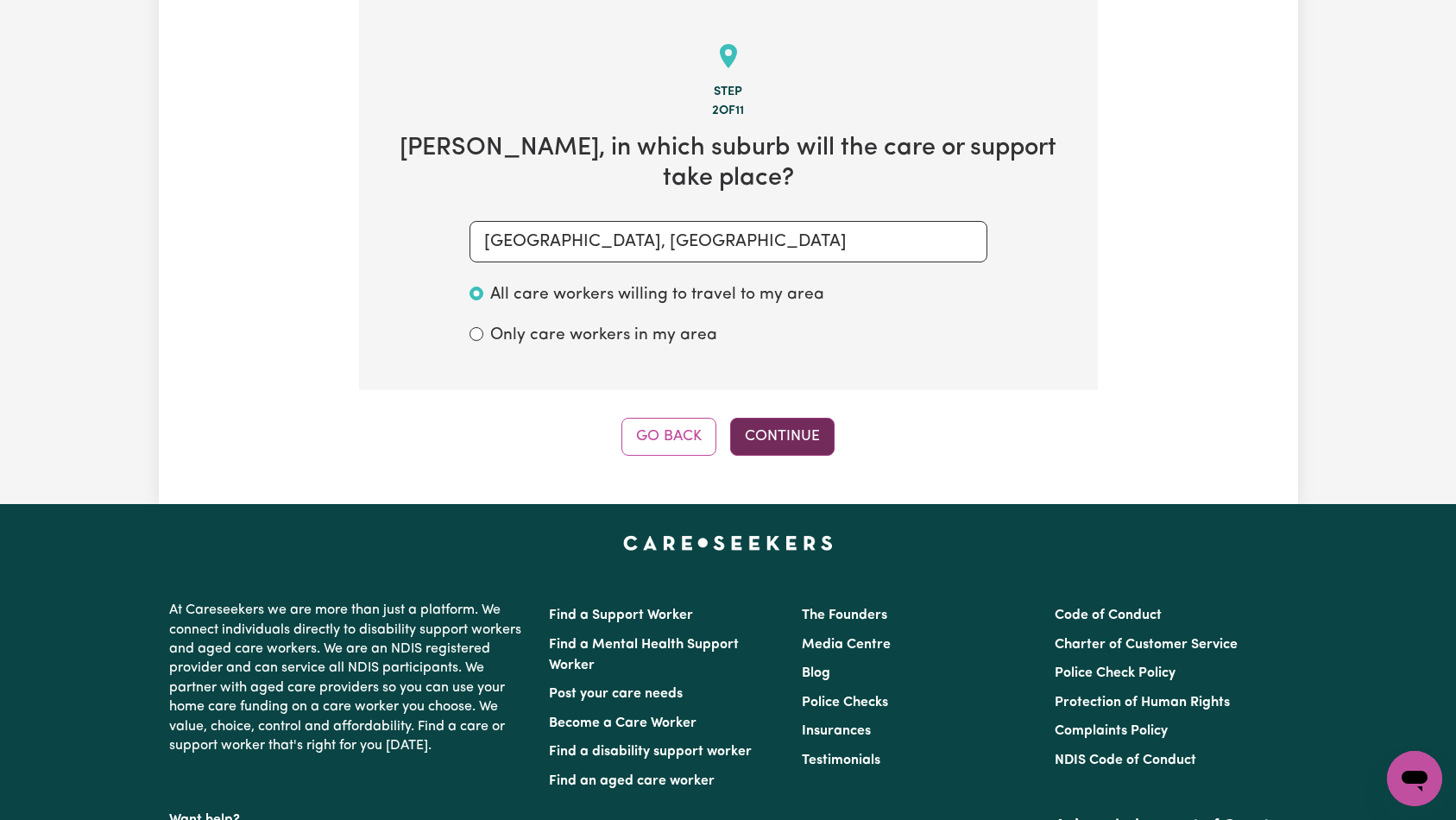
click at [768, 433] on button "Continue" at bounding box center [782, 437] width 104 height 38
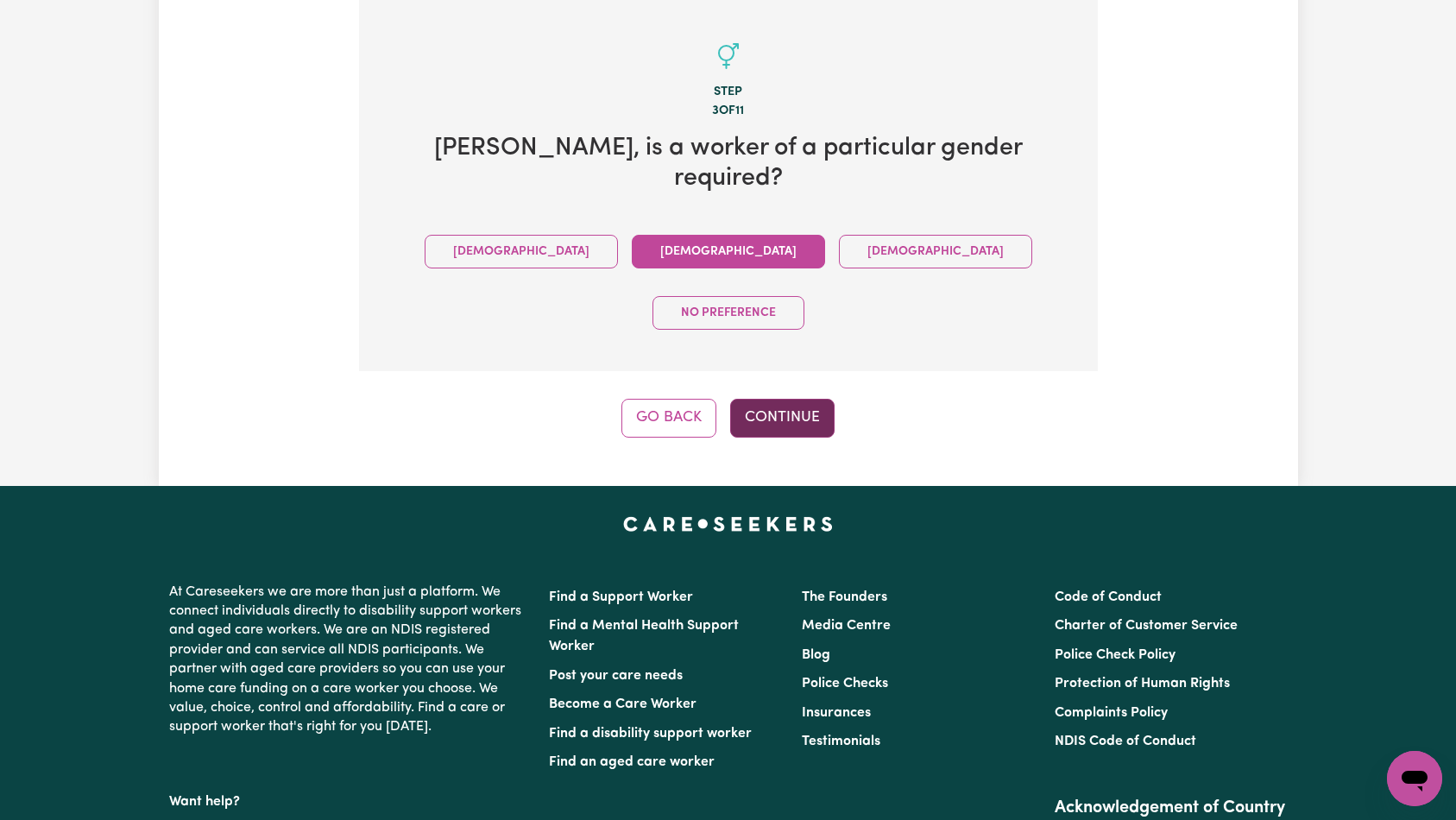
click at [785, 399] on button "Continue" at bounding box center [782, 418] width 104 height 38
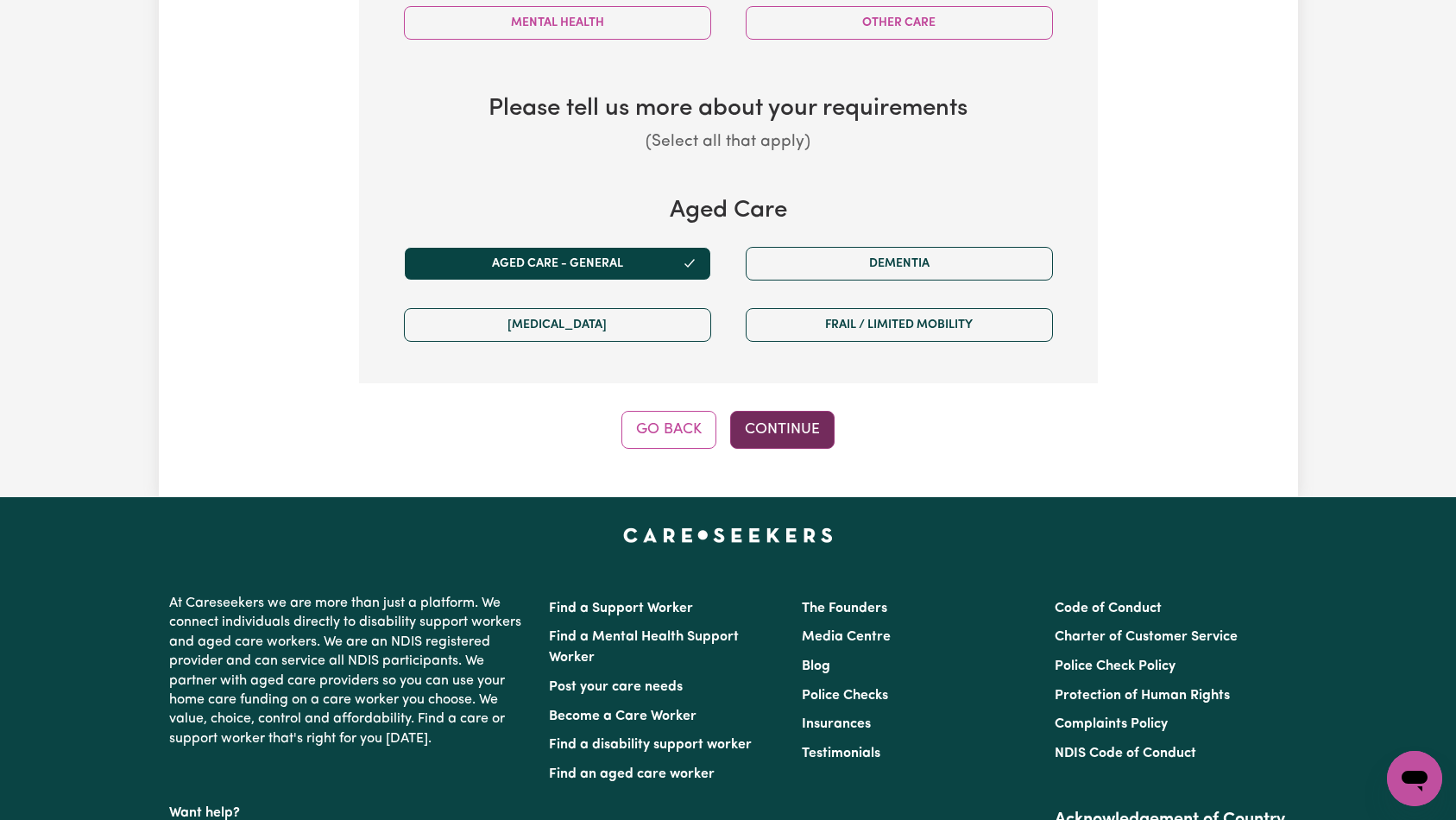
click at [808, 434] on button "Continue" at bounding box center [782, 430] width 104 height 38
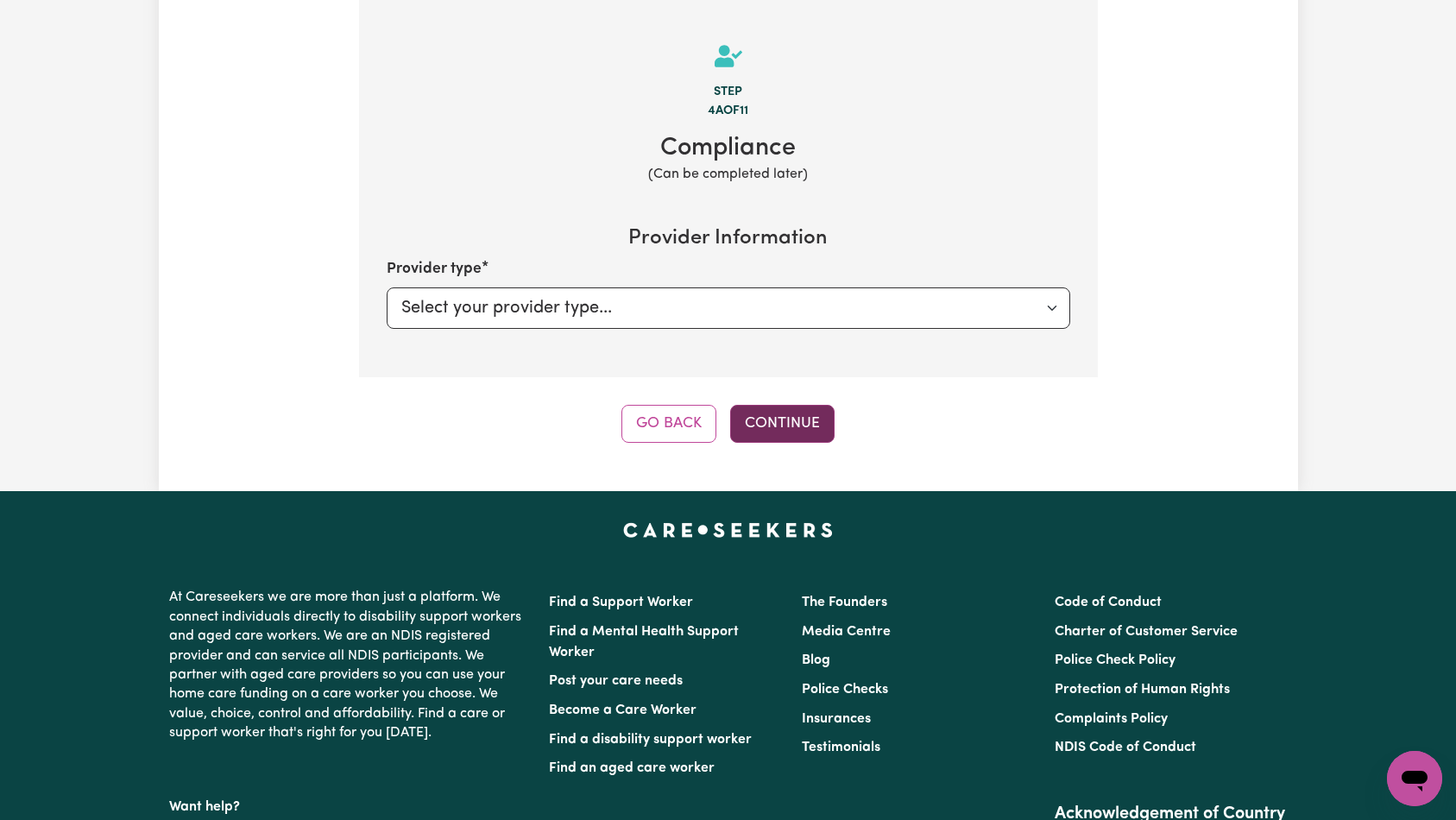
click at [808, 435] on button "Continue" at bounding box center [782, 424] width 104 height 38
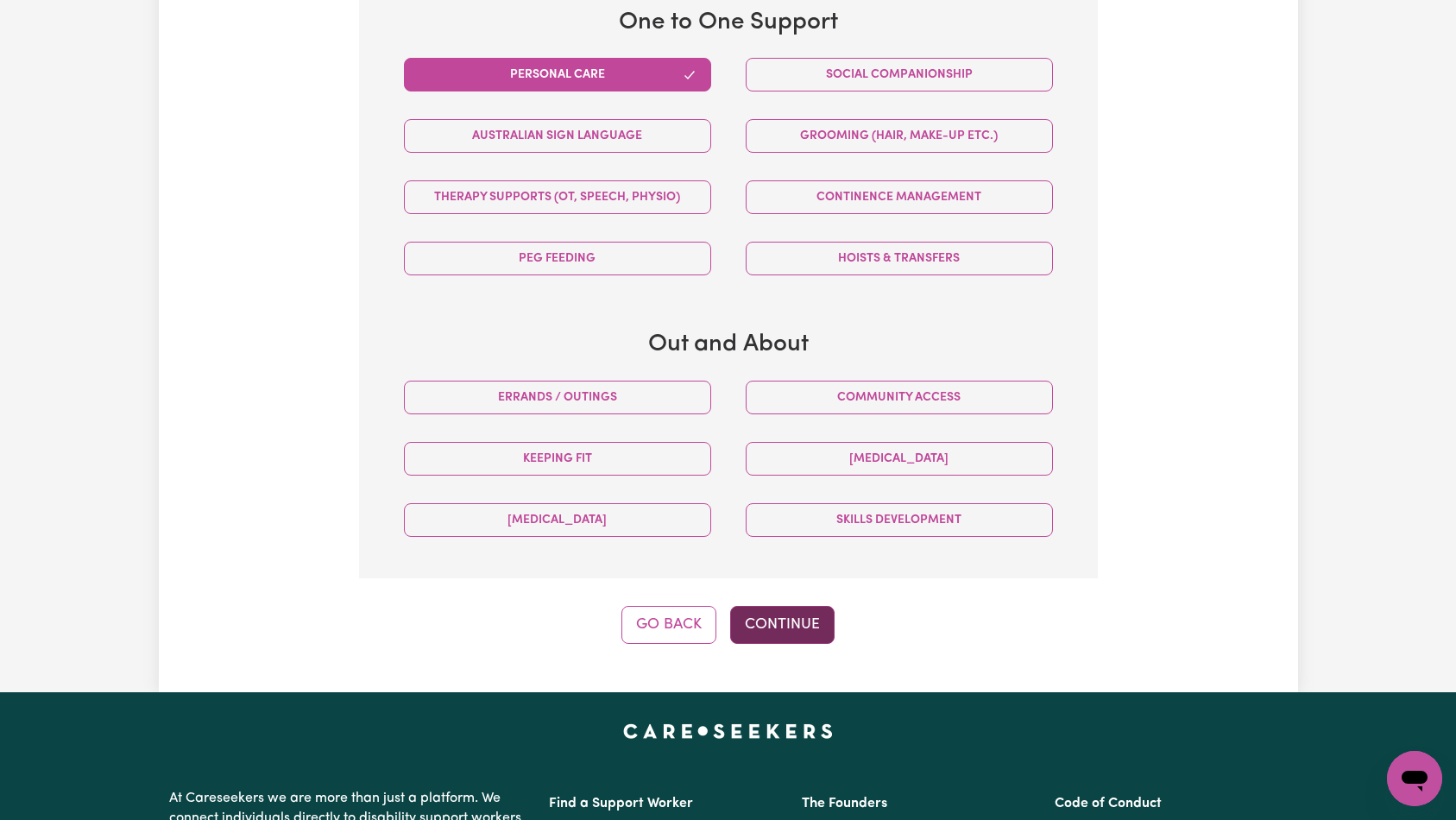
click at [794, 626] on button "Continue" at bounding box center [782, 625] width 104 height 38
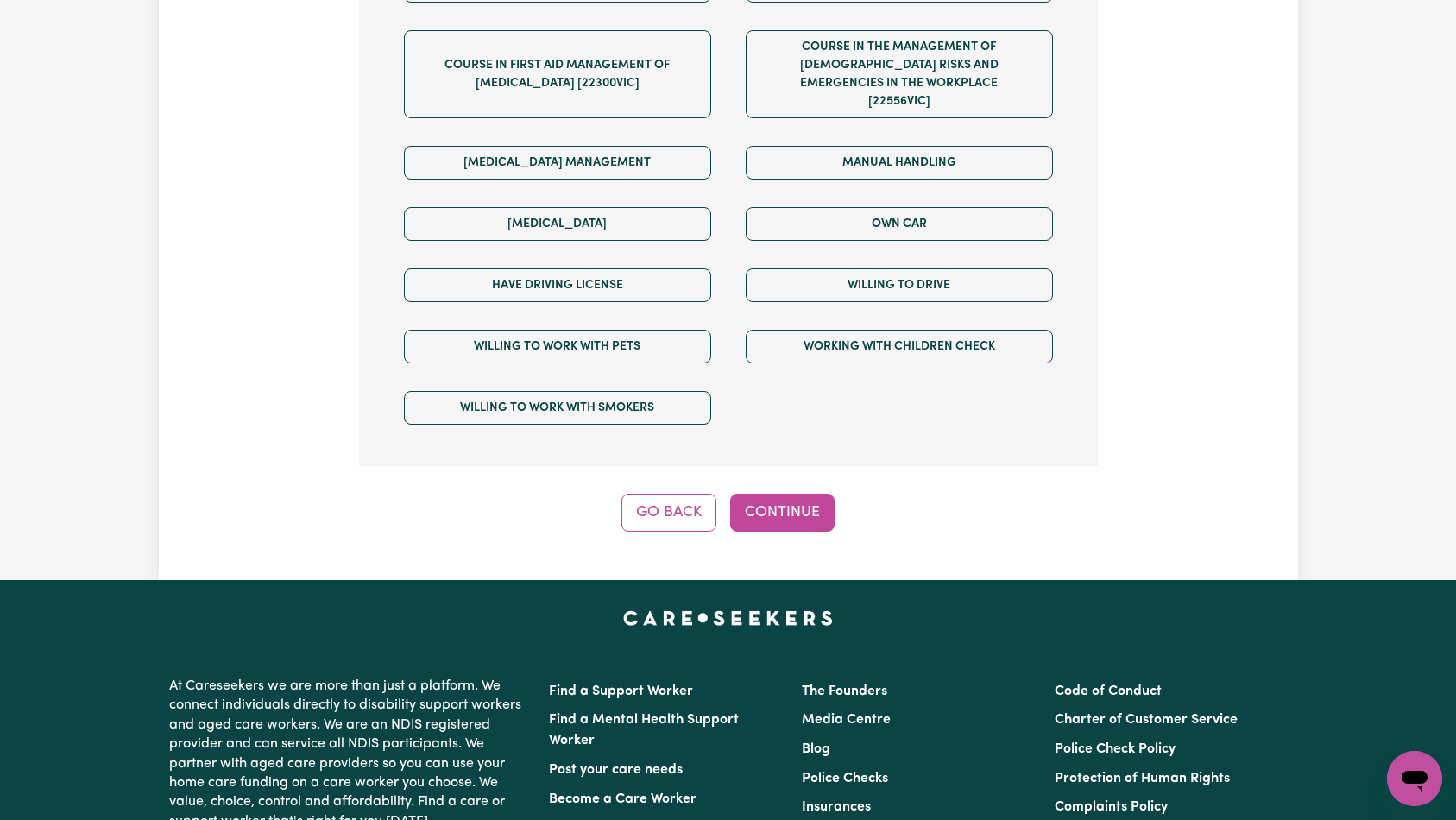
click at [783, 493] on button "Continue" at bounding box center [782, 512] width 104 height 38
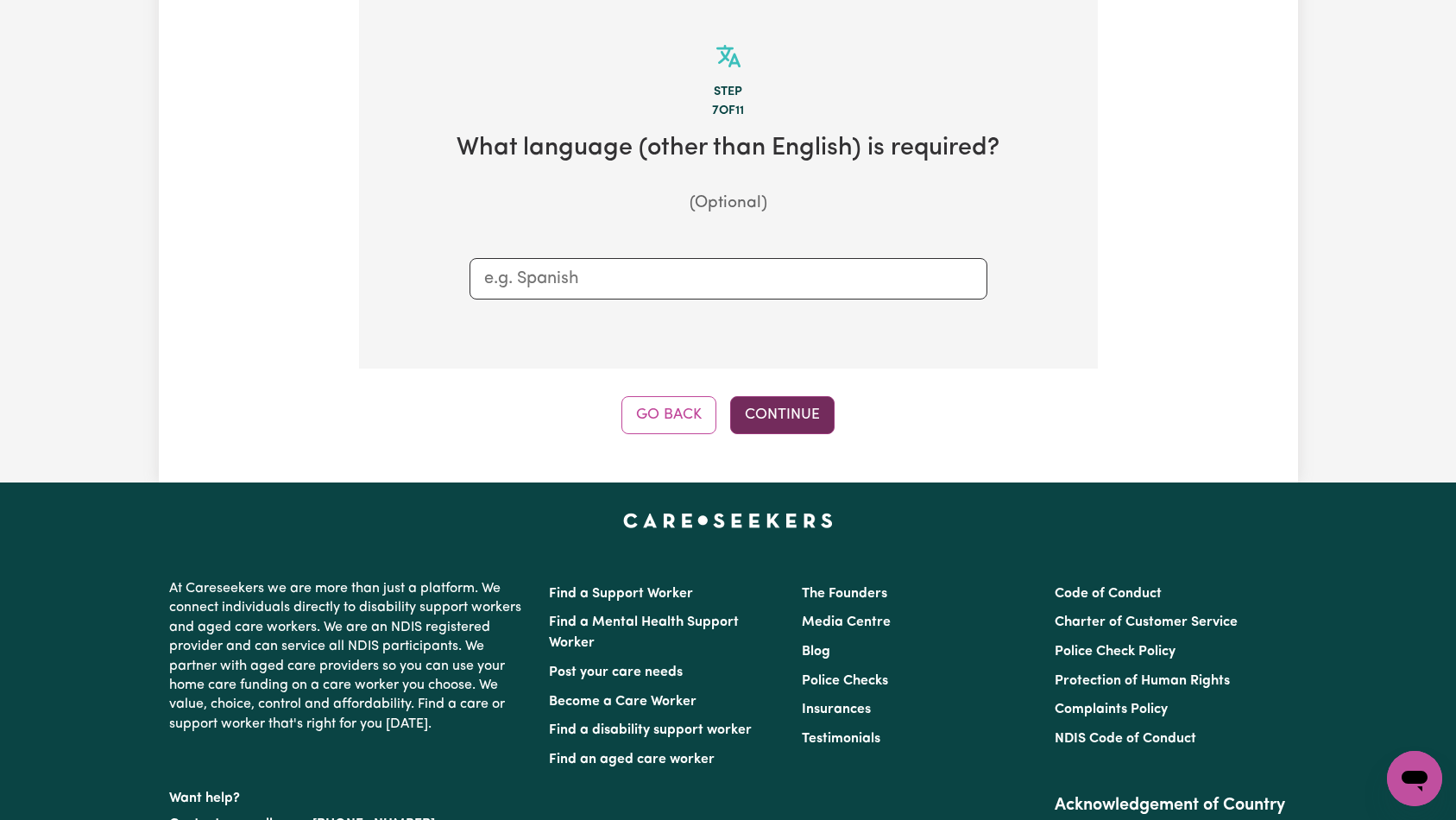
click at [790, 419] on button "Continue" at bounding box center [782, 415] width 104 height 38
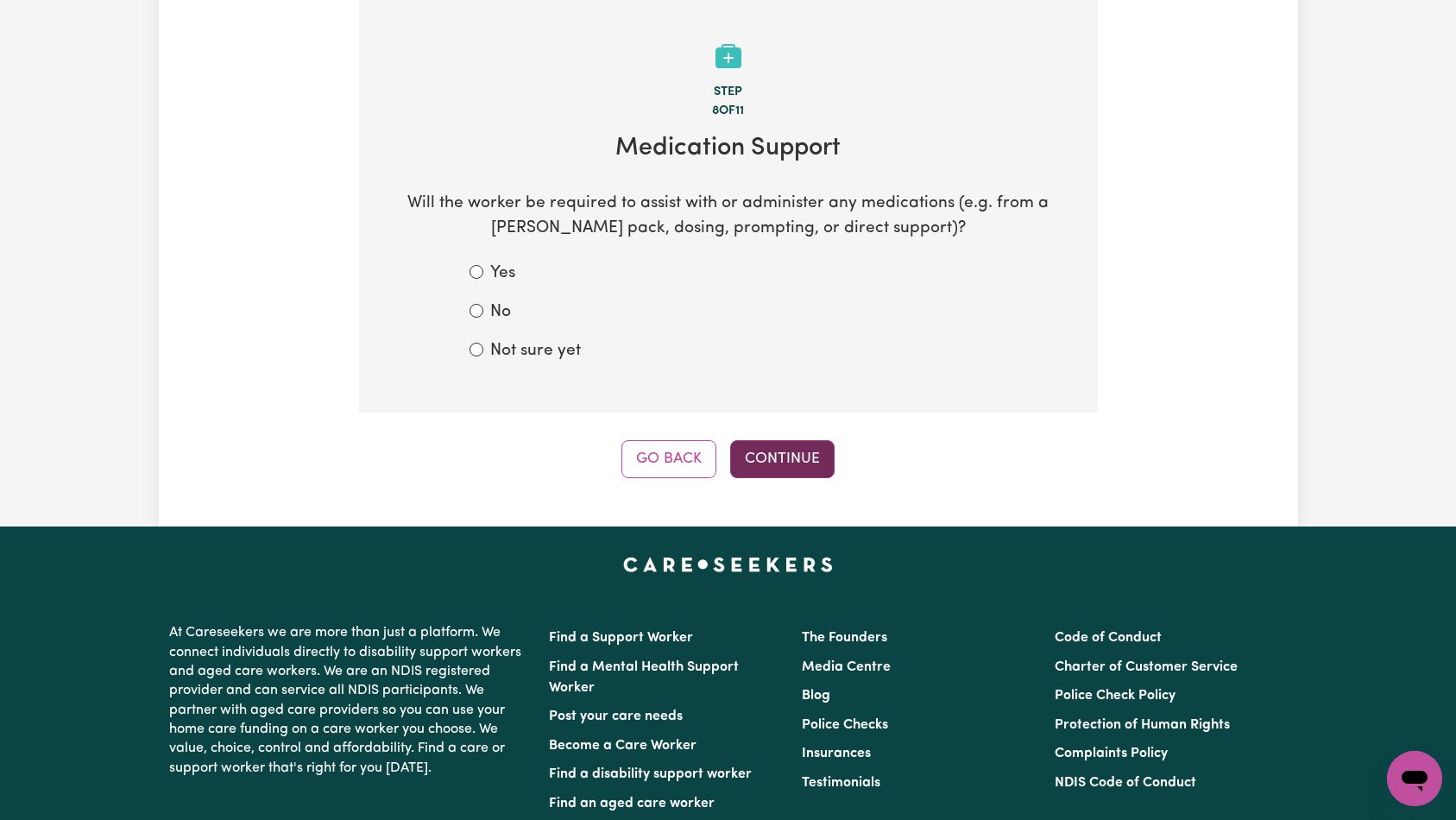
click at [802, 457] on button "Continue" at bounding box center [782, 459] width 104 height 38
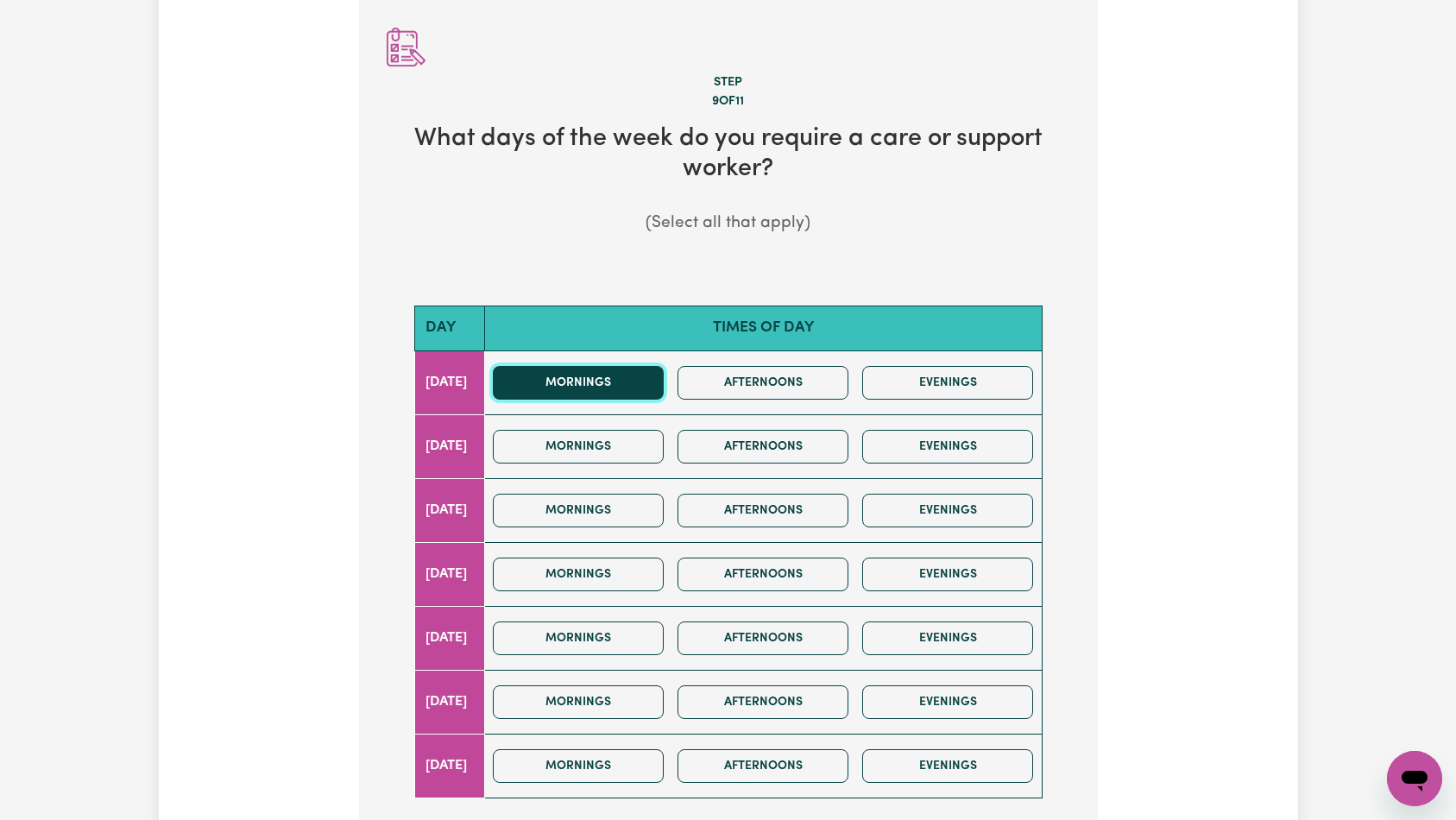
click at [635, 393] on button "Mornings" at bounding box center [577, 383] width 170 height 34
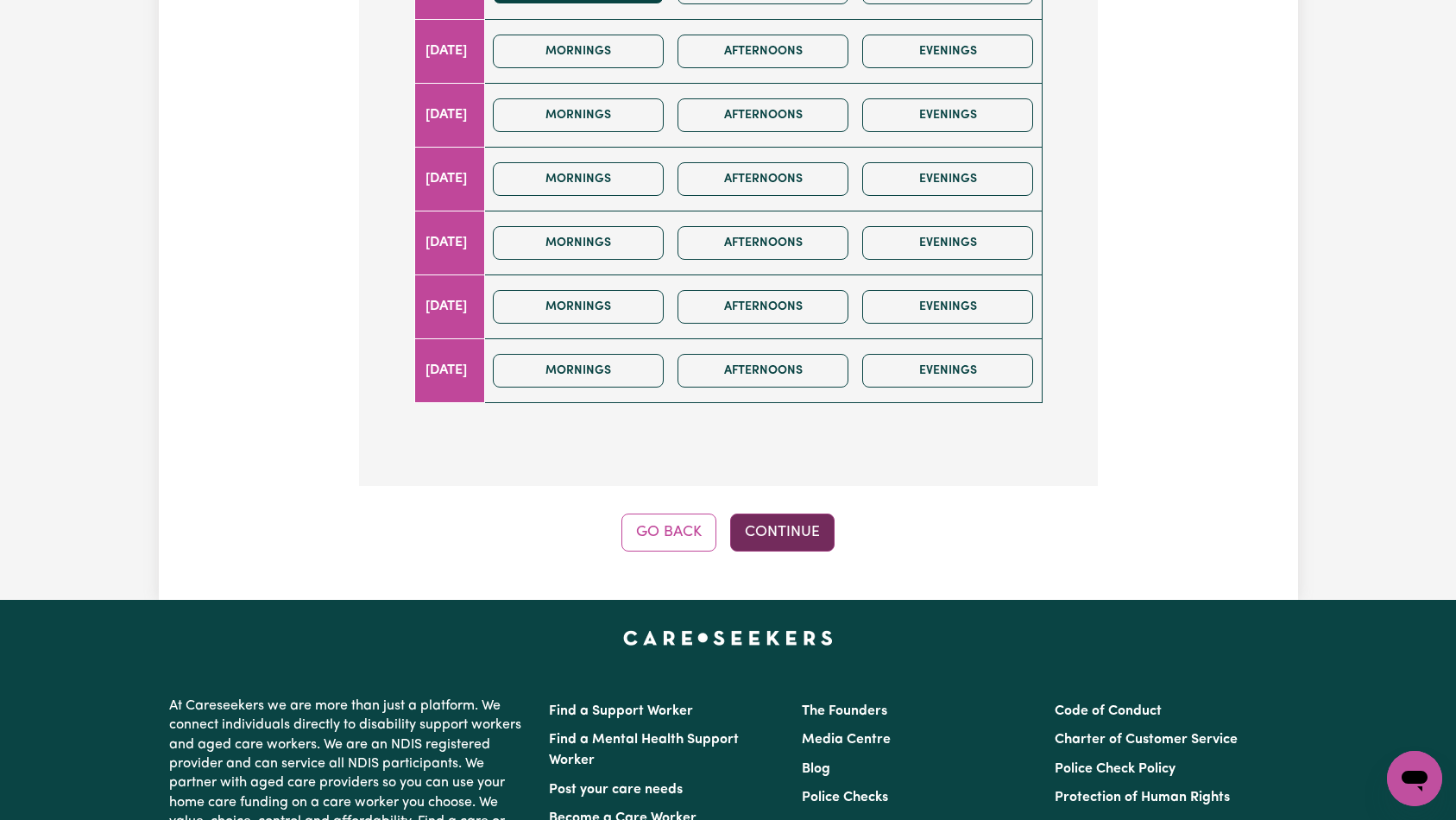
click at [771, 526] on button "Continue" at bounding box center [782, 532] width 104 height 38
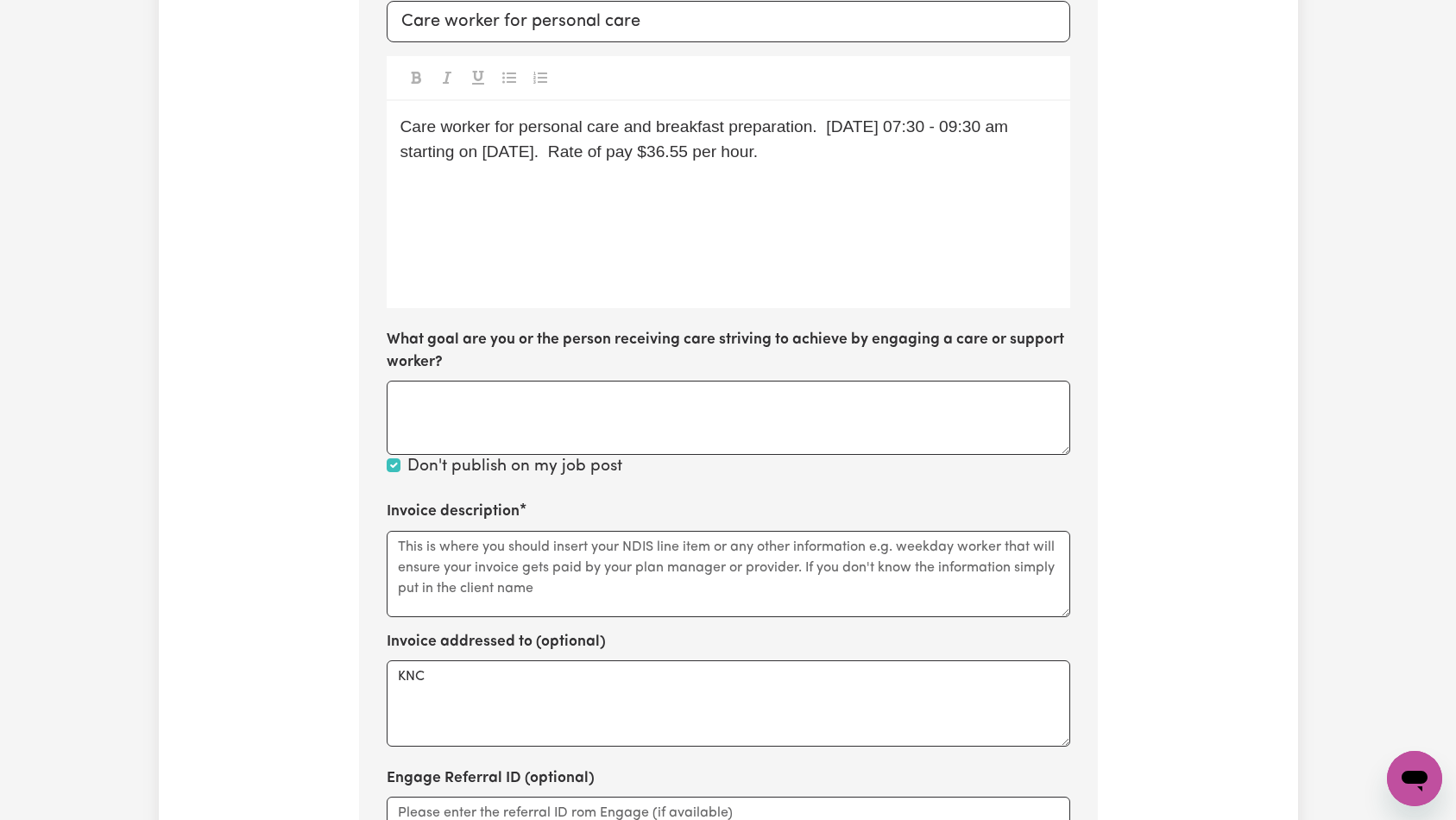
scroll to position [517, 0]
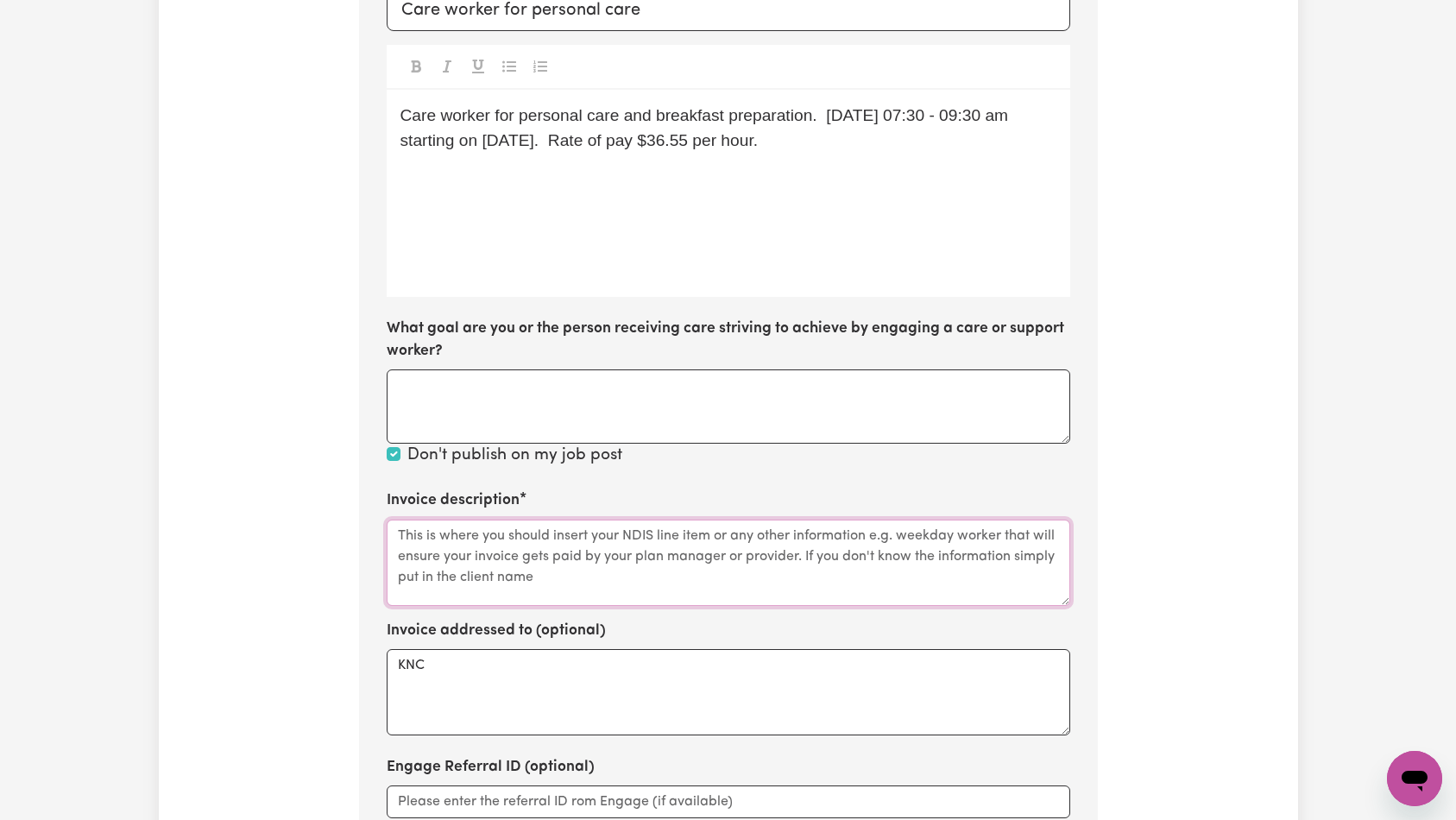
click at [619, 551] on textarea "Invoice description" at bounding box center [728, 562] width 684 height 86
paste textarea "Personal Care"
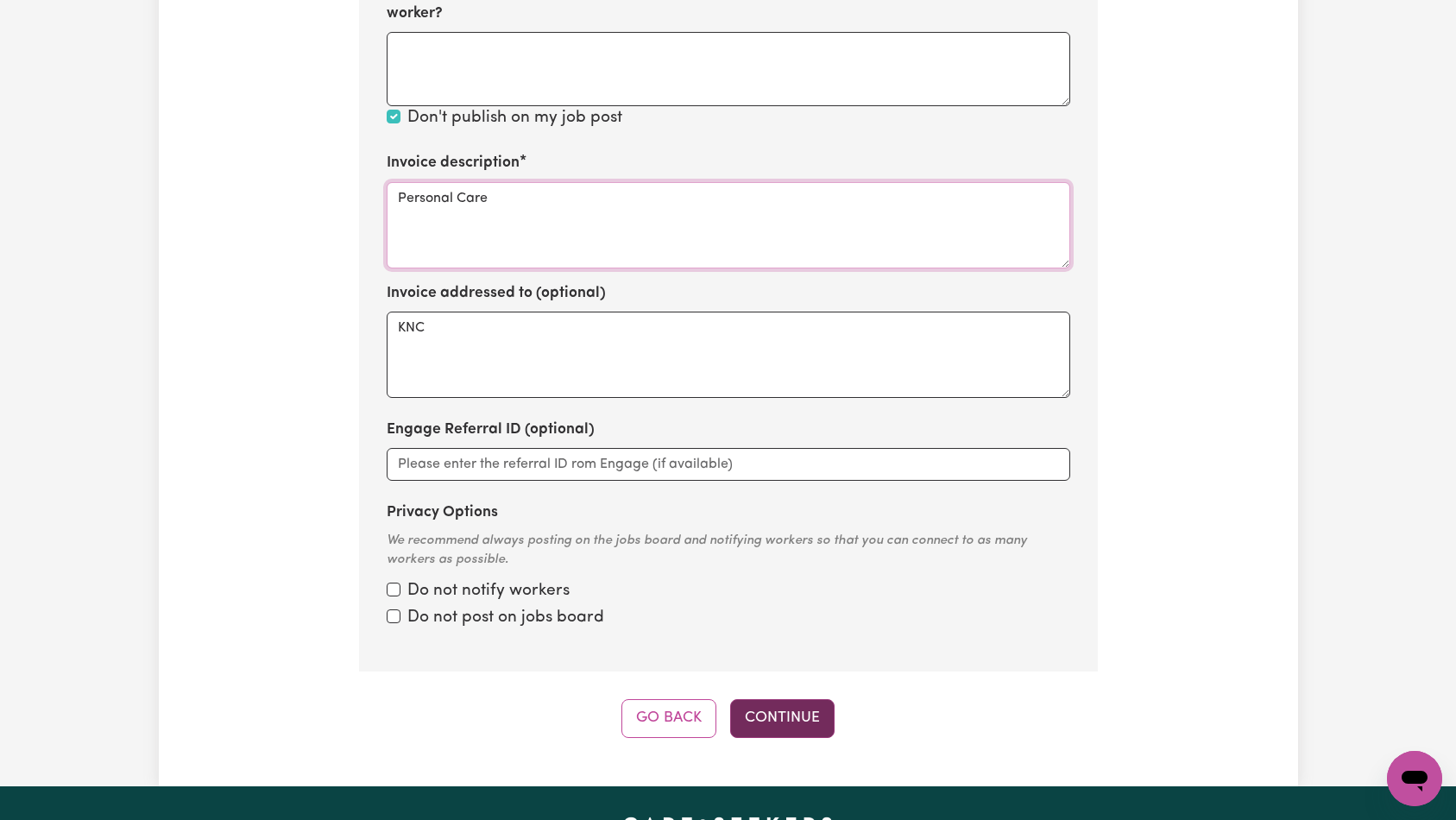
type textarea "Personal Care"
click at [760, 714] on button "Continue" at bounding box center [782, 718] width 104 height 38
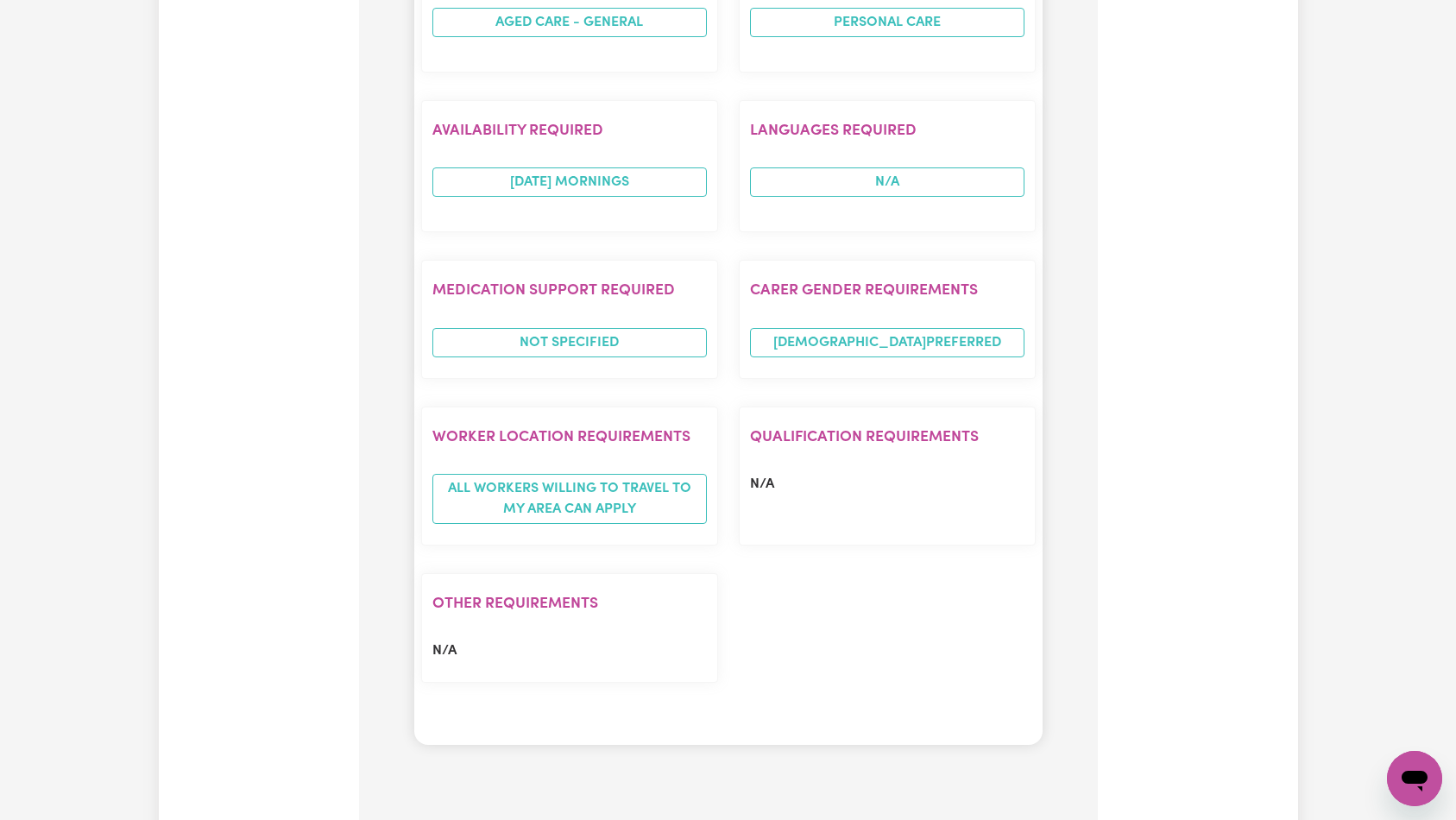
scroll to position [1332, 0]
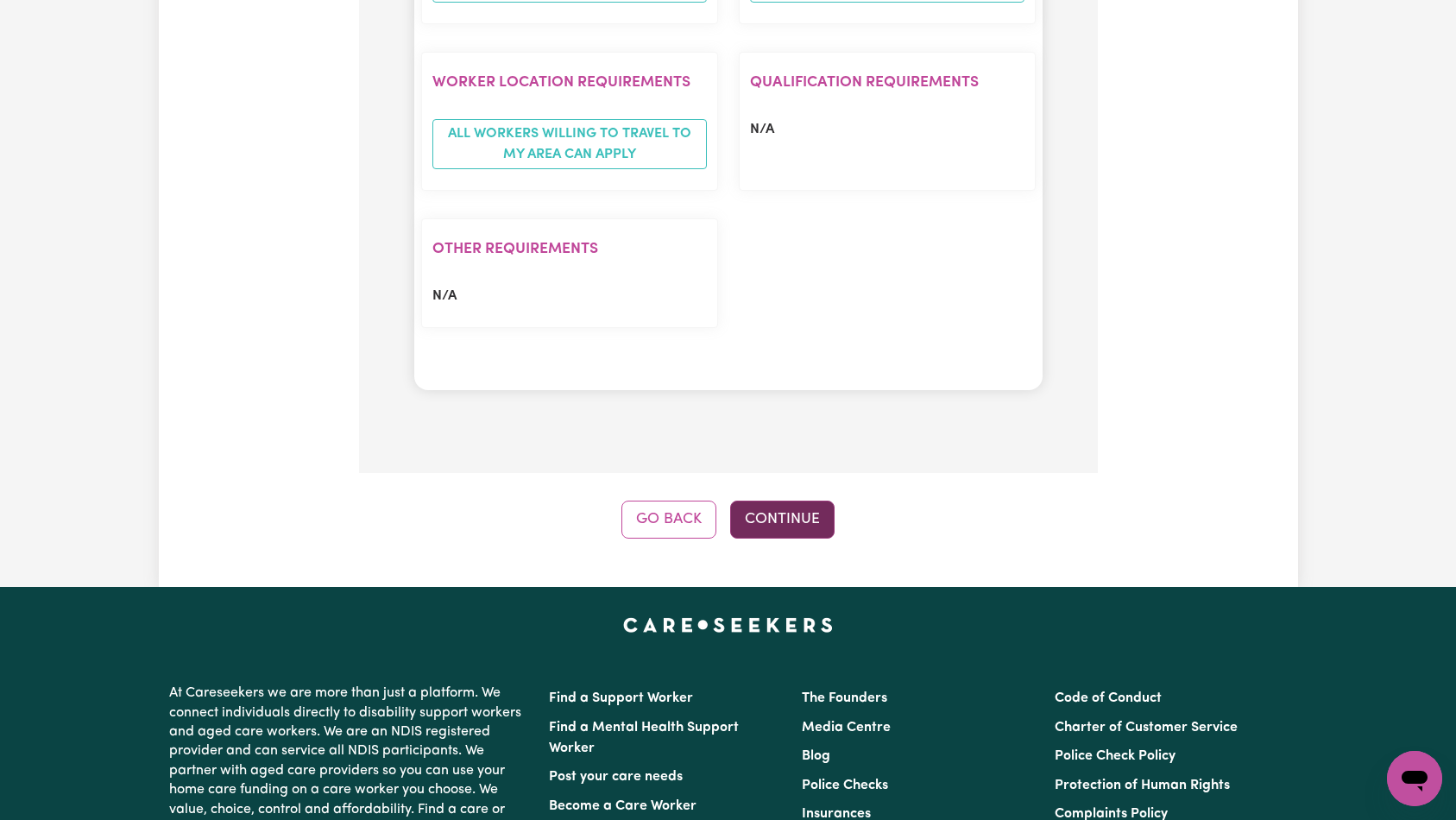
click at [784, 516] on button "Continue" at bounding box center [782, 520] width 104 height 38
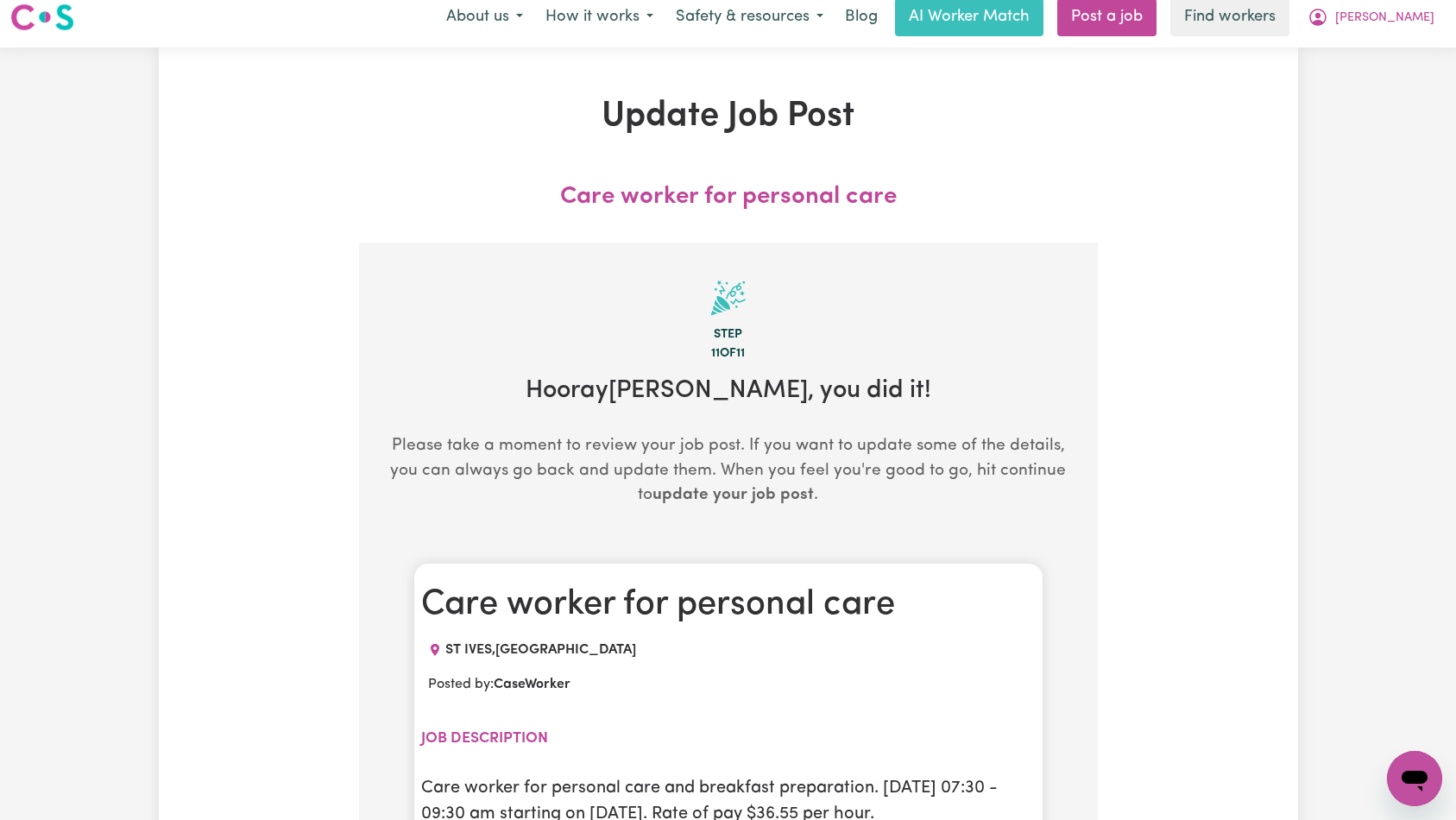
scroll to position [0, 0]
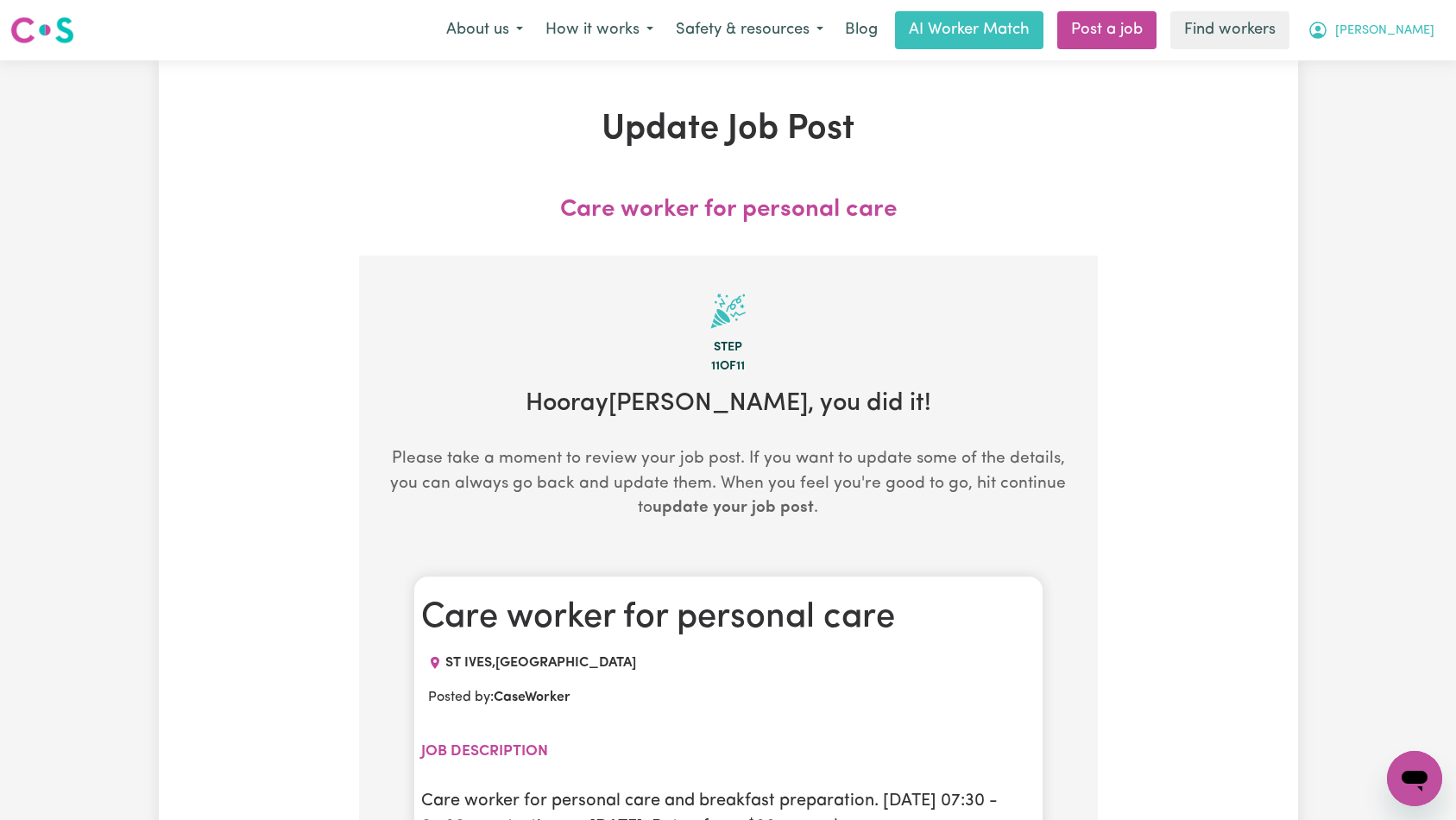
click at [1403, 36] on span "[PERSON_NAME]" at bounding box center [1384, 31] width 99 height 19
click at [1410, 29] on span "[PERSON_NAME]" at bounding box center [1384, 31] width 99 height 19
click at [1390, 27] on span "[PERSON_NAME]" at bounding box center [1384, 31] width 99 height 19
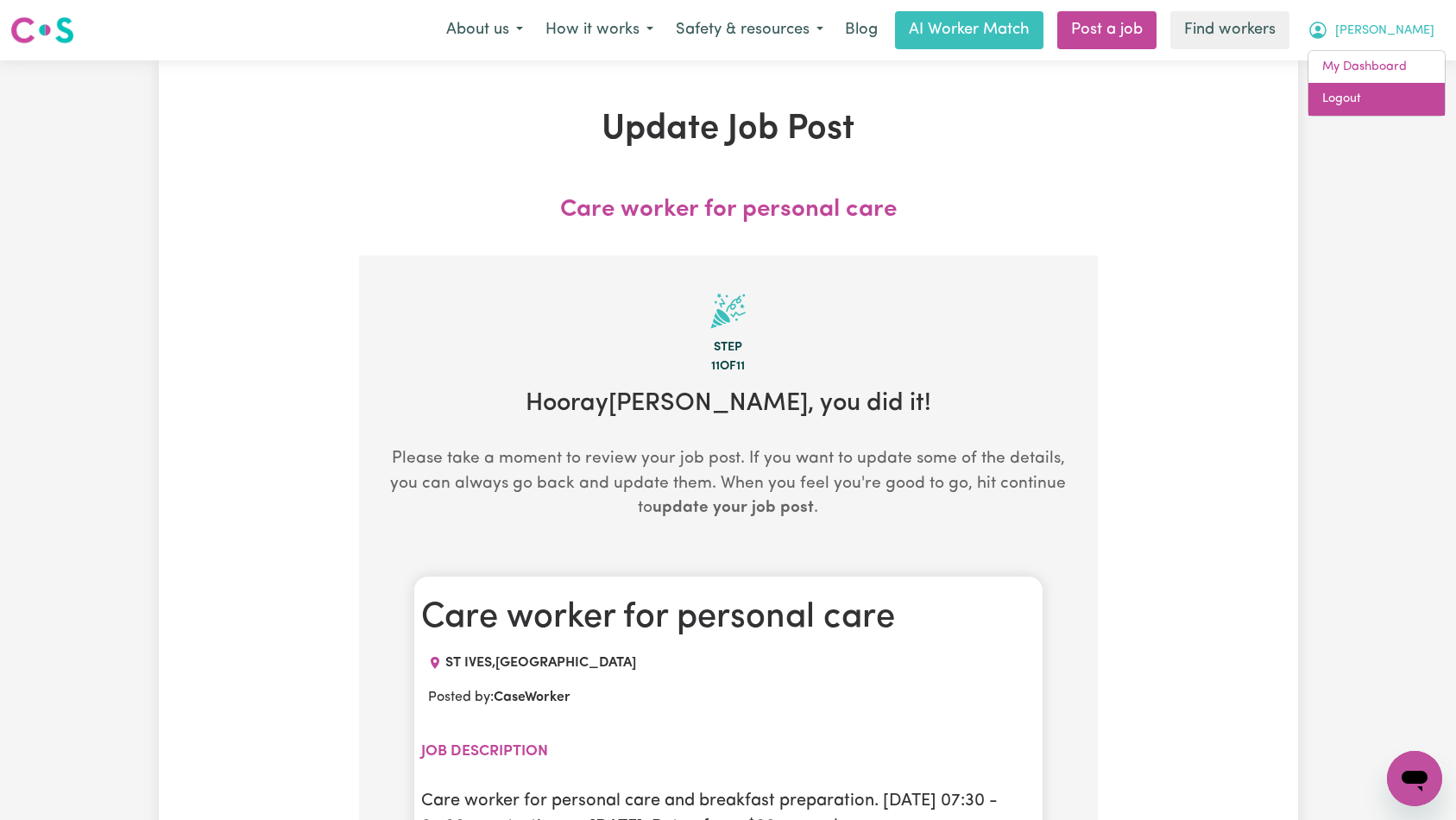
click at [1371, 98] on link "Logout" at bounding box center [1376, 99] width 136 height 33
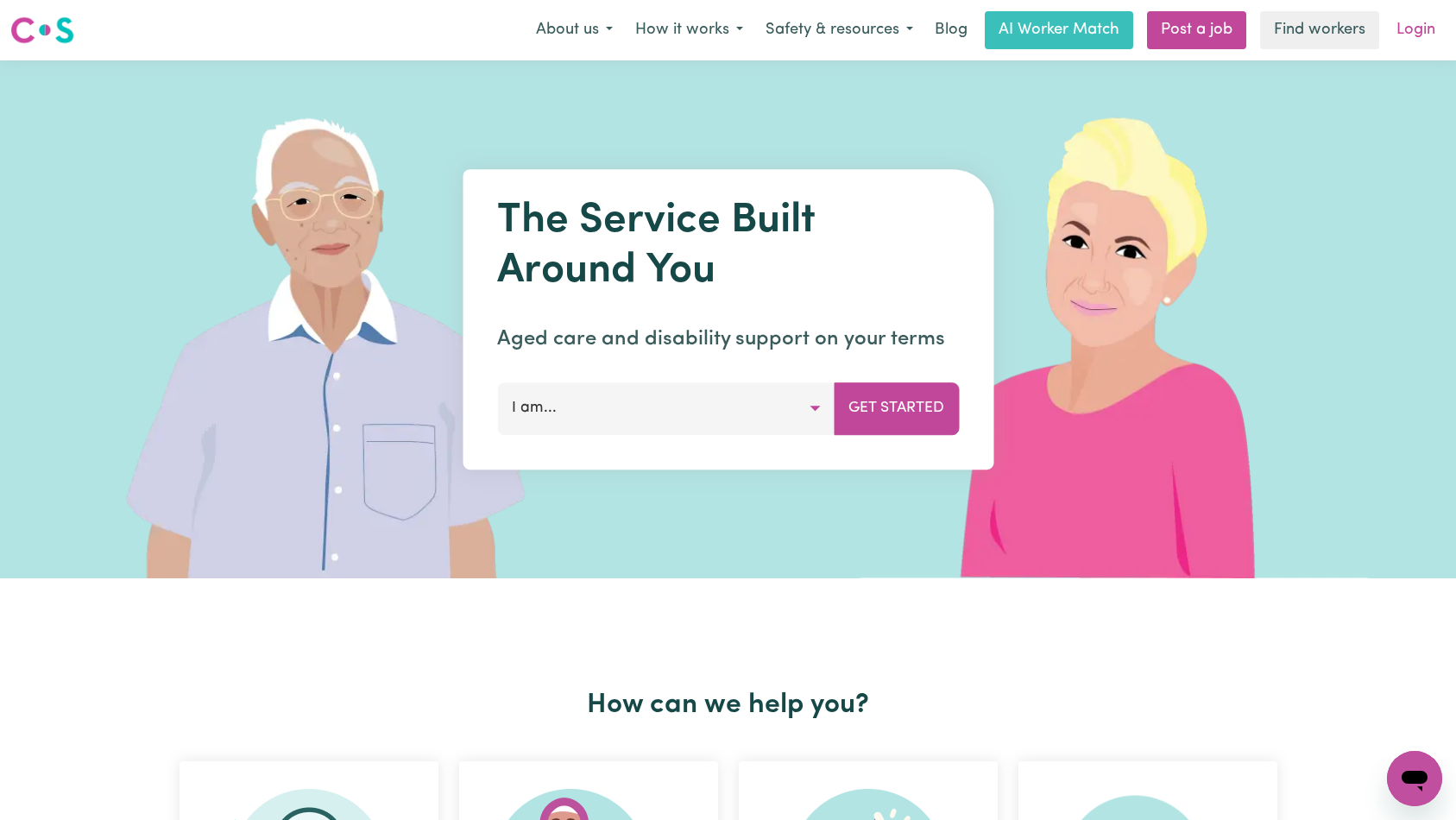
click at [1415, 27] on link "Login" at bounding box center [1415, 30] width 60 height 38
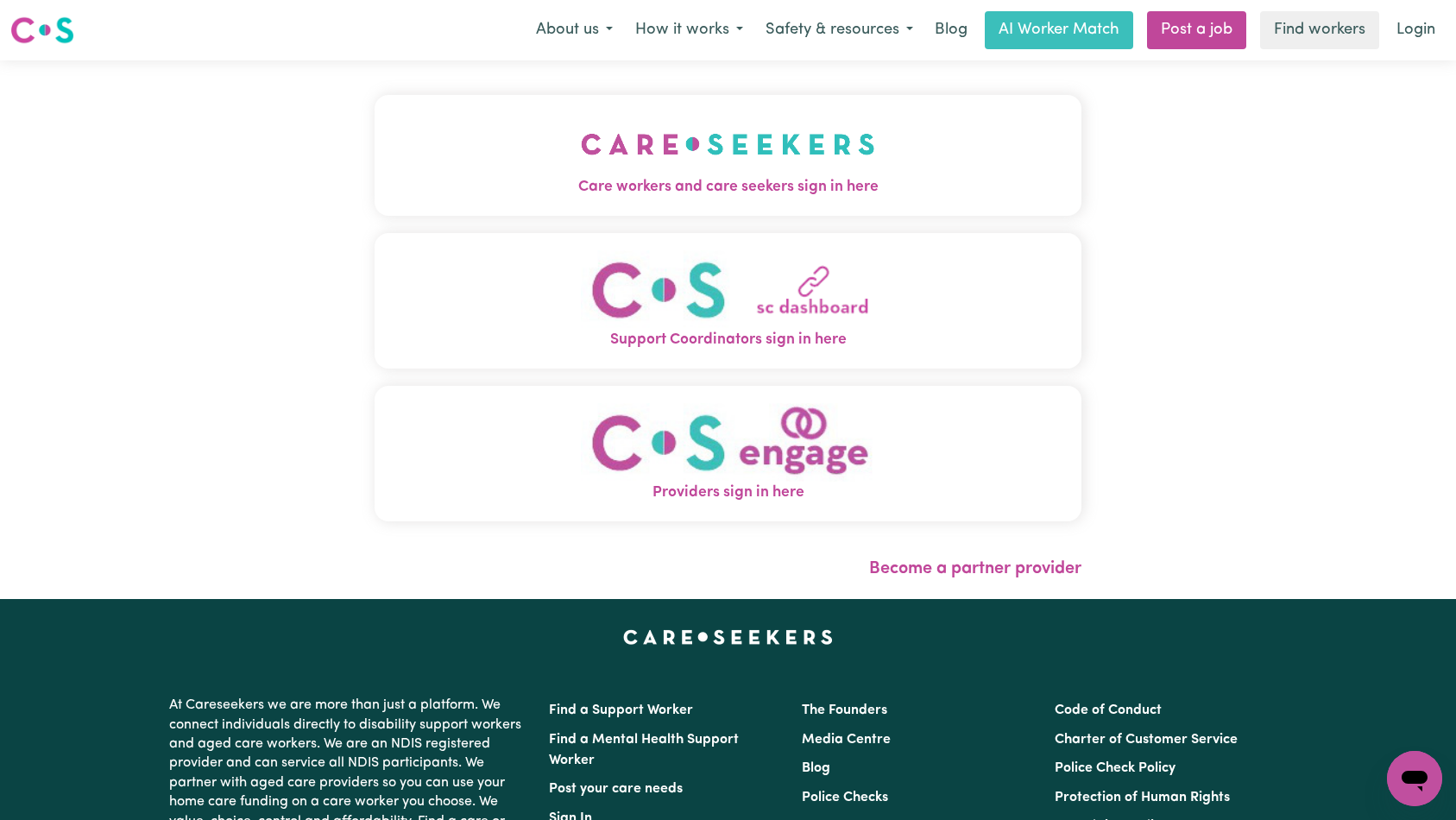
click at [580, 132] on img "Care workers and care seekers sign in here" at bounding box center [727, 143] width 294 height 63
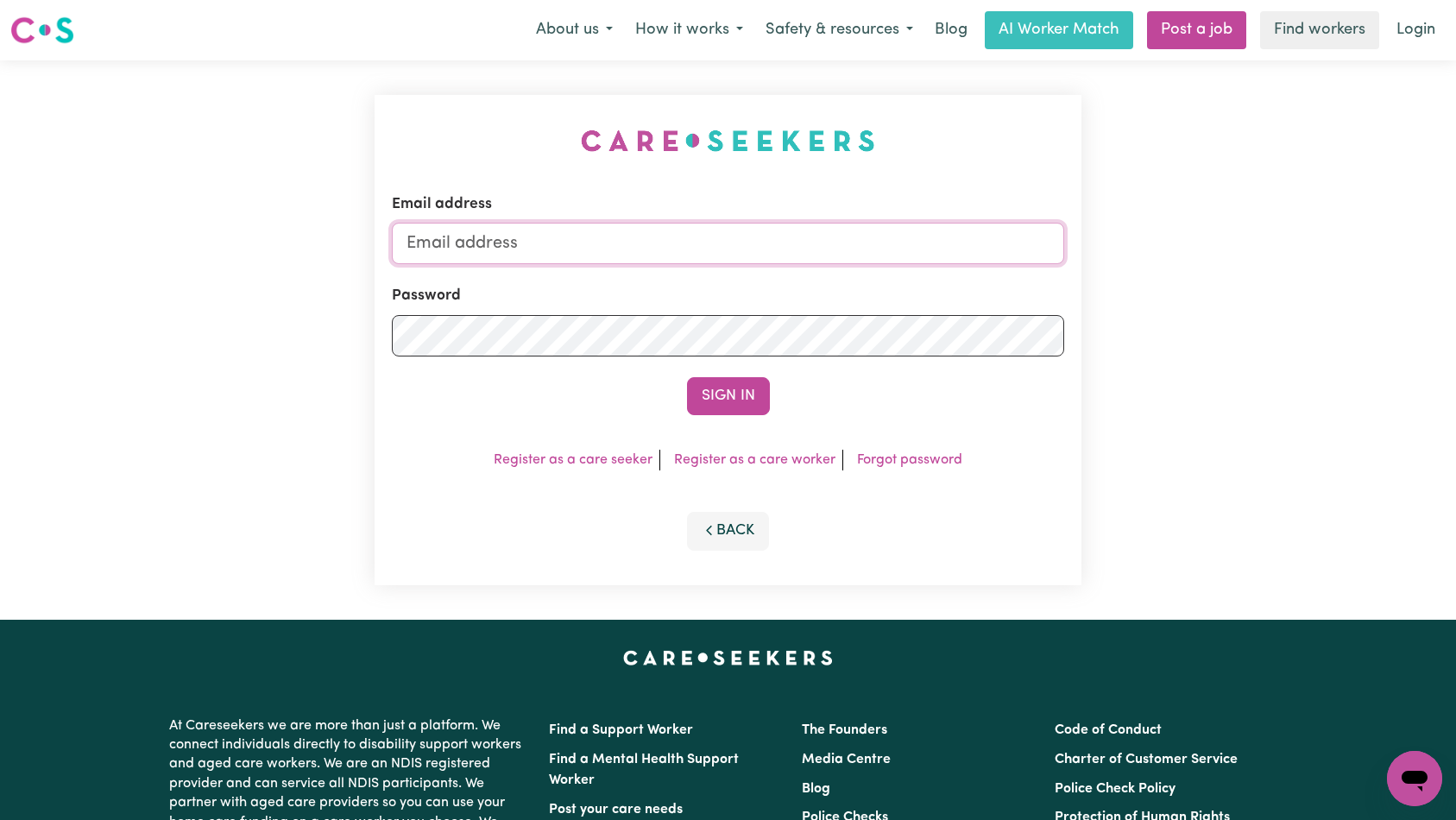
click at [842, 254] on input "Email address" at bounding box center [728, 243] width 673 height 42
paste input "KamalanathanKNC@careseekers.com.au"
type input "superuser~KamalanathanKNC@careseekers.com.au"
click at [725, 388] on button "Sign In" at bounding box center [729, 396] width 83 height 38
